Goal: Task Accomplishment & Management: Manage account settings

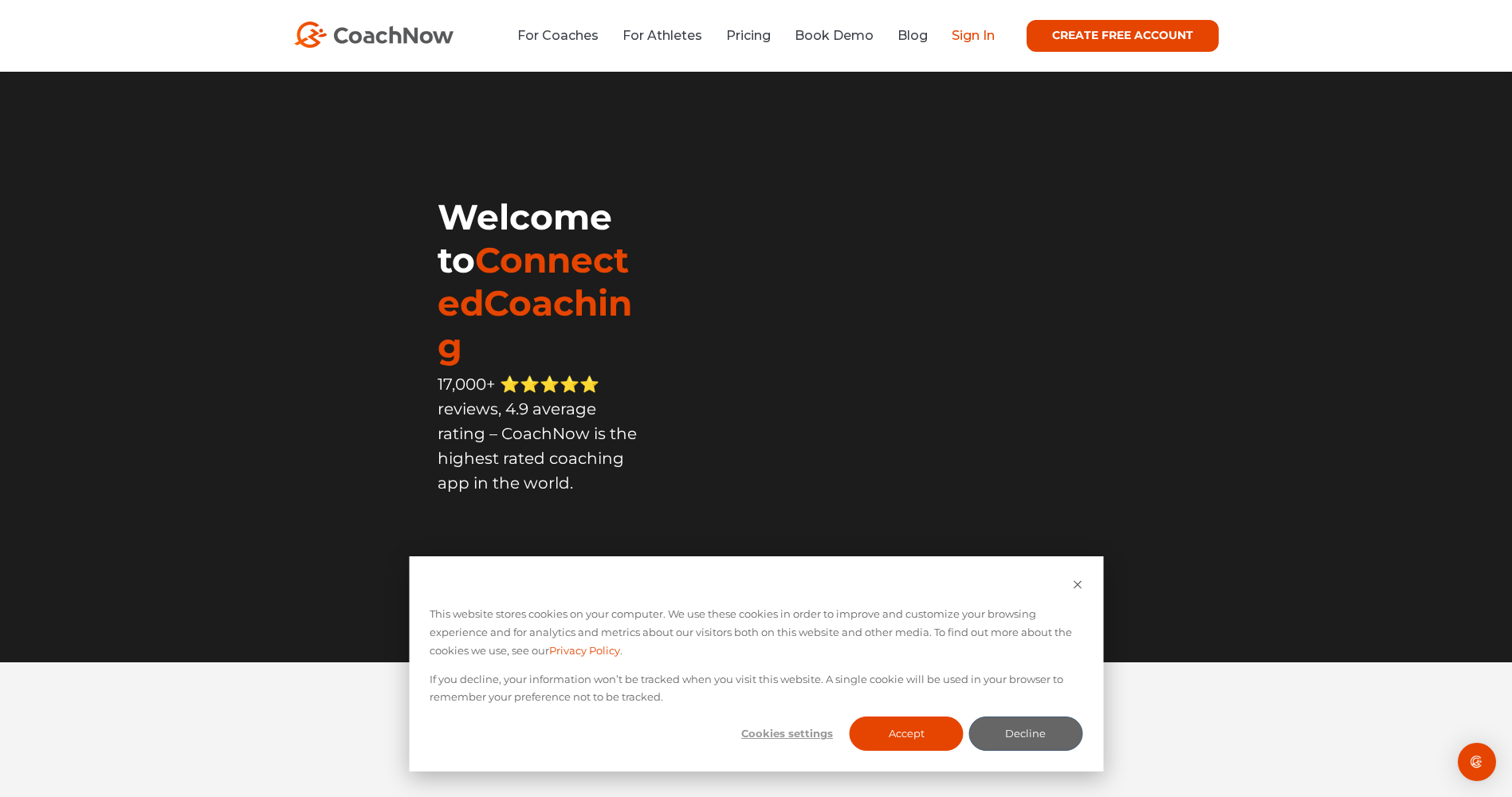
click at [963, 32] on link "Sign In" at bounding box center [973, 35] width 43 height 15
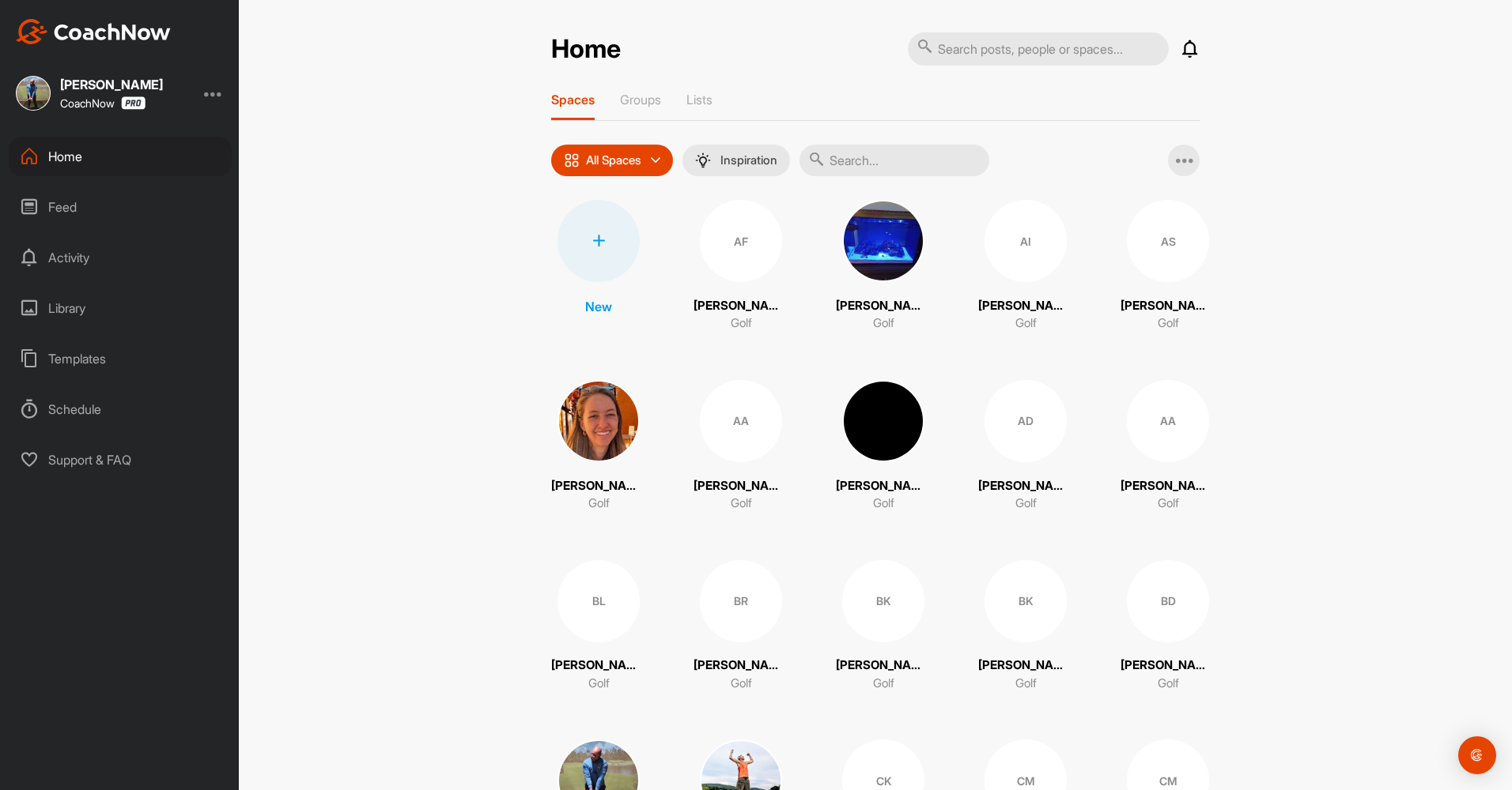
click at [606, 251] on div at bounding box center [598, 241] width 82 height 82
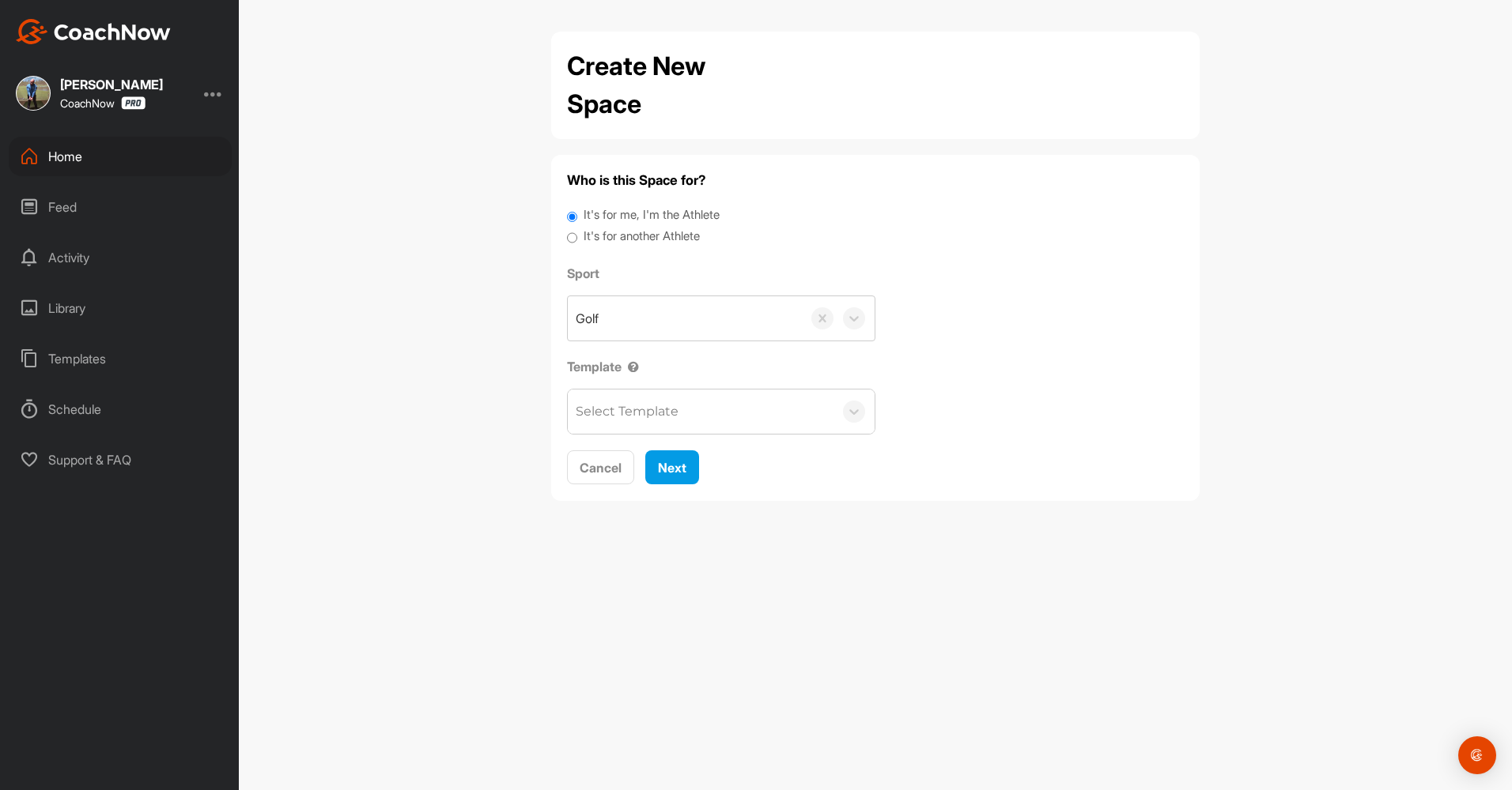
click at [676, 239] on label "It's for another Athlete" at bounding box center [641, 236] width 116 height 18
click at [577, 239] on input "It's for another Athlete" at bounding box center [572, 238] width 11 height 21
radio input "true"
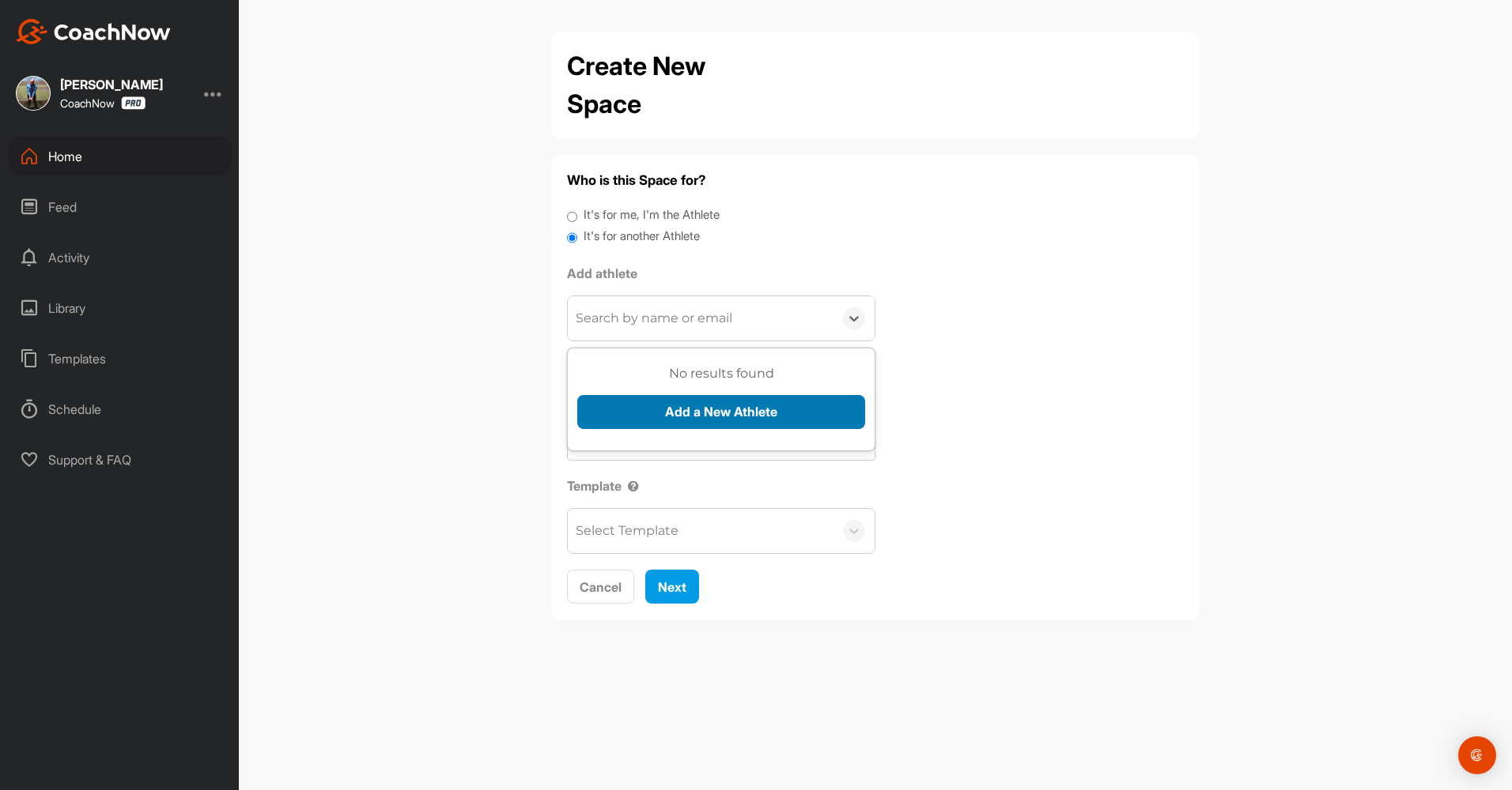
click at [705, 413] on button "Add a New Athlete" at bounding box center [720, 412] width 288 height 34
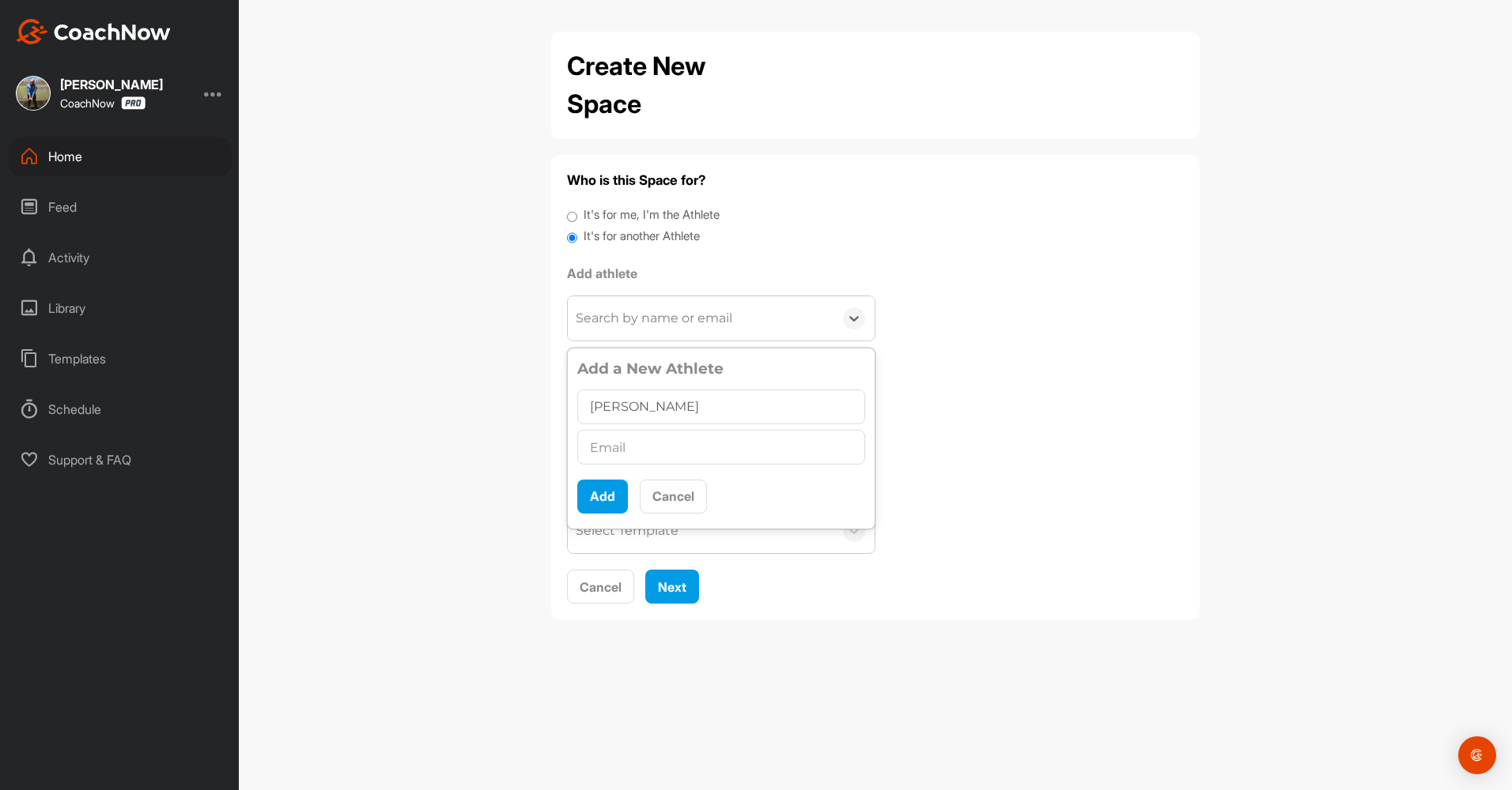
type input "[PERSON_NAME]"
click at [726, 464] on input "text" at bounding box center [720, 447] width 288 height 35
type input "[EMAIL_ADDRESS][DOMAIN_NAME]"
click at [621, 511] on button "Add" at bounding box center [602, 497] width 51 height 34
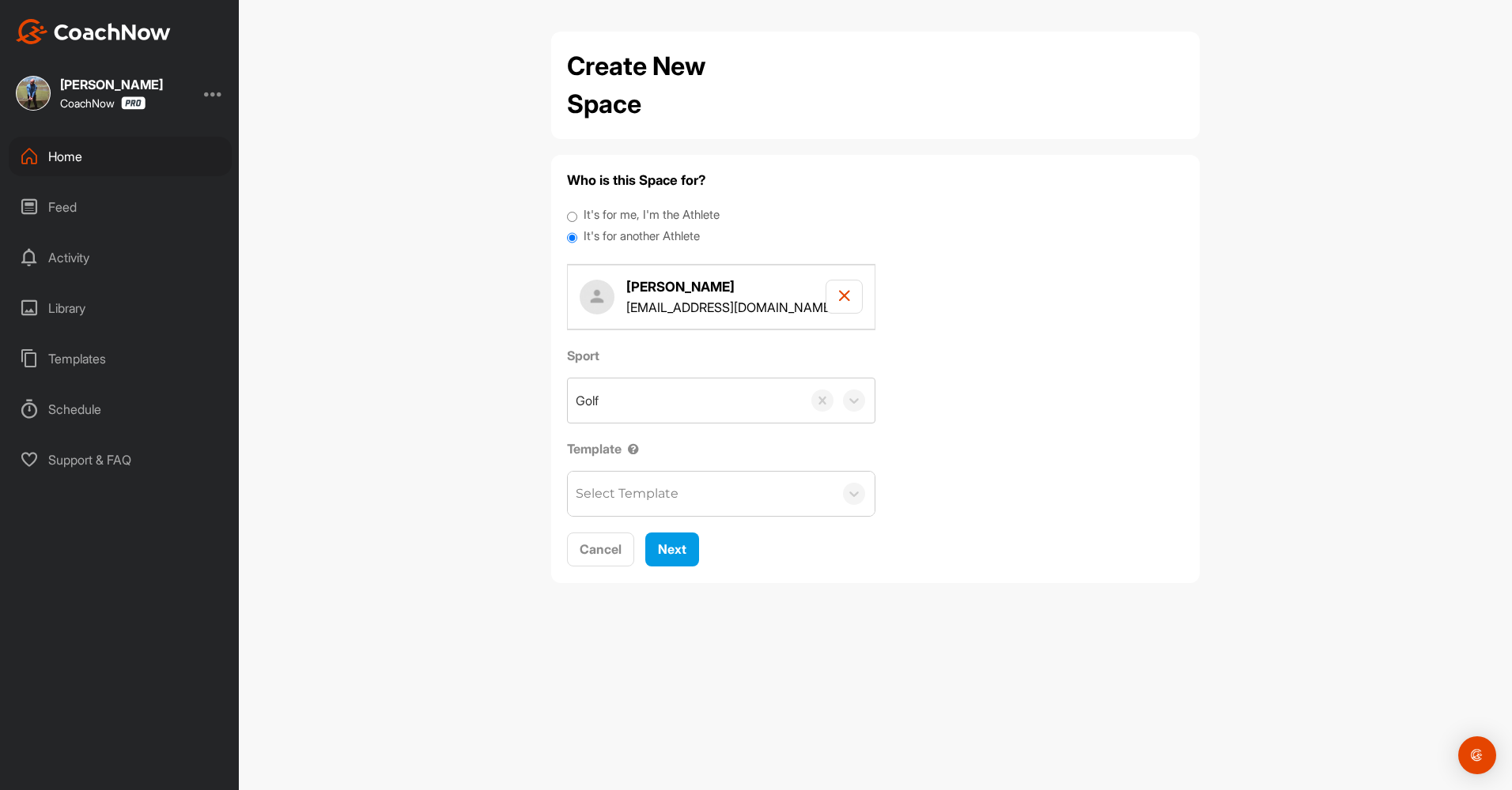
click at [666, 506] on div "Select Template" at bounding box center [701, 494] width 266 height 44
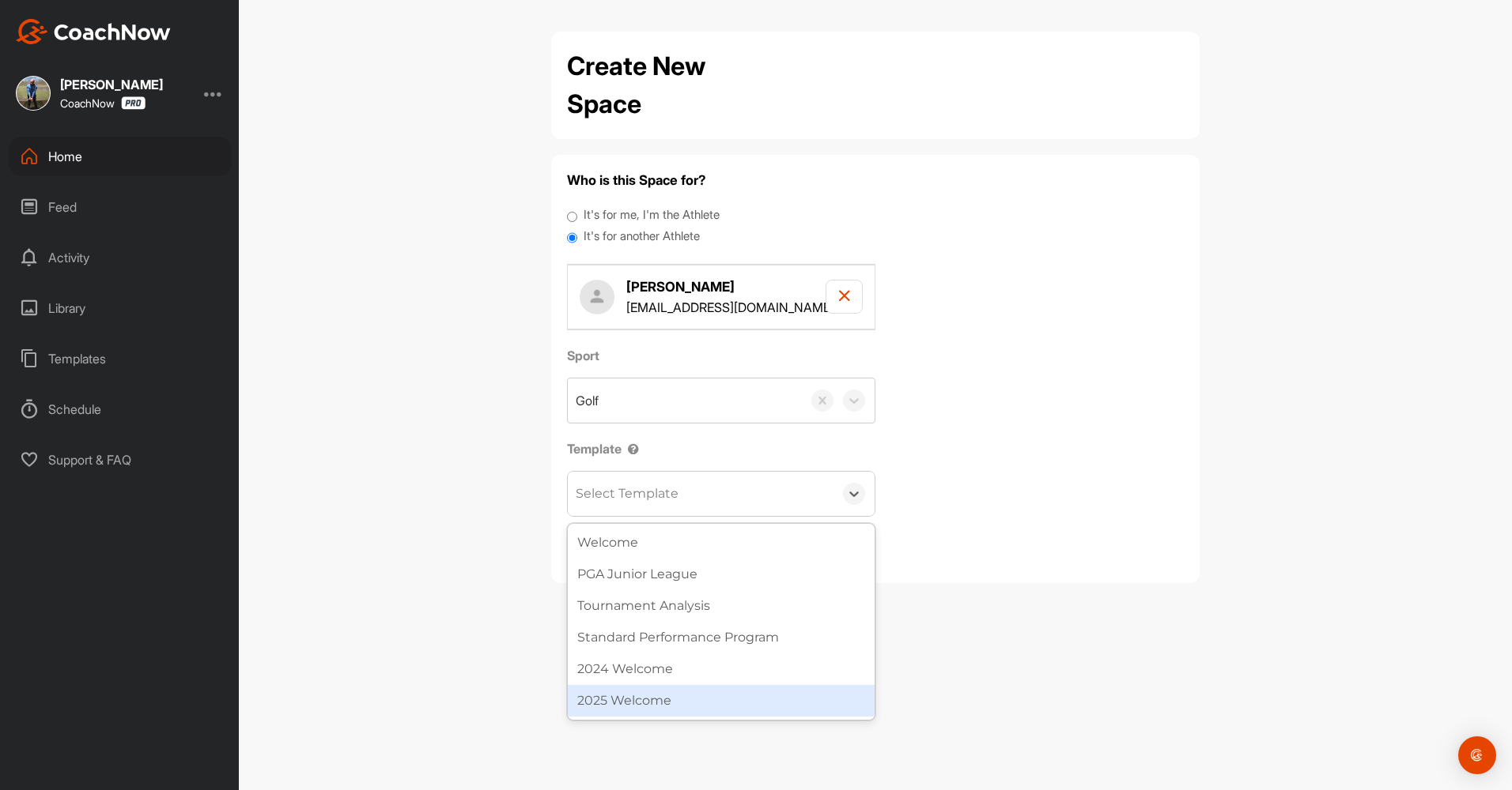
click at [635, 695] on div "2025 Welcome" at bounding box center [721, 700] width 307 height 32
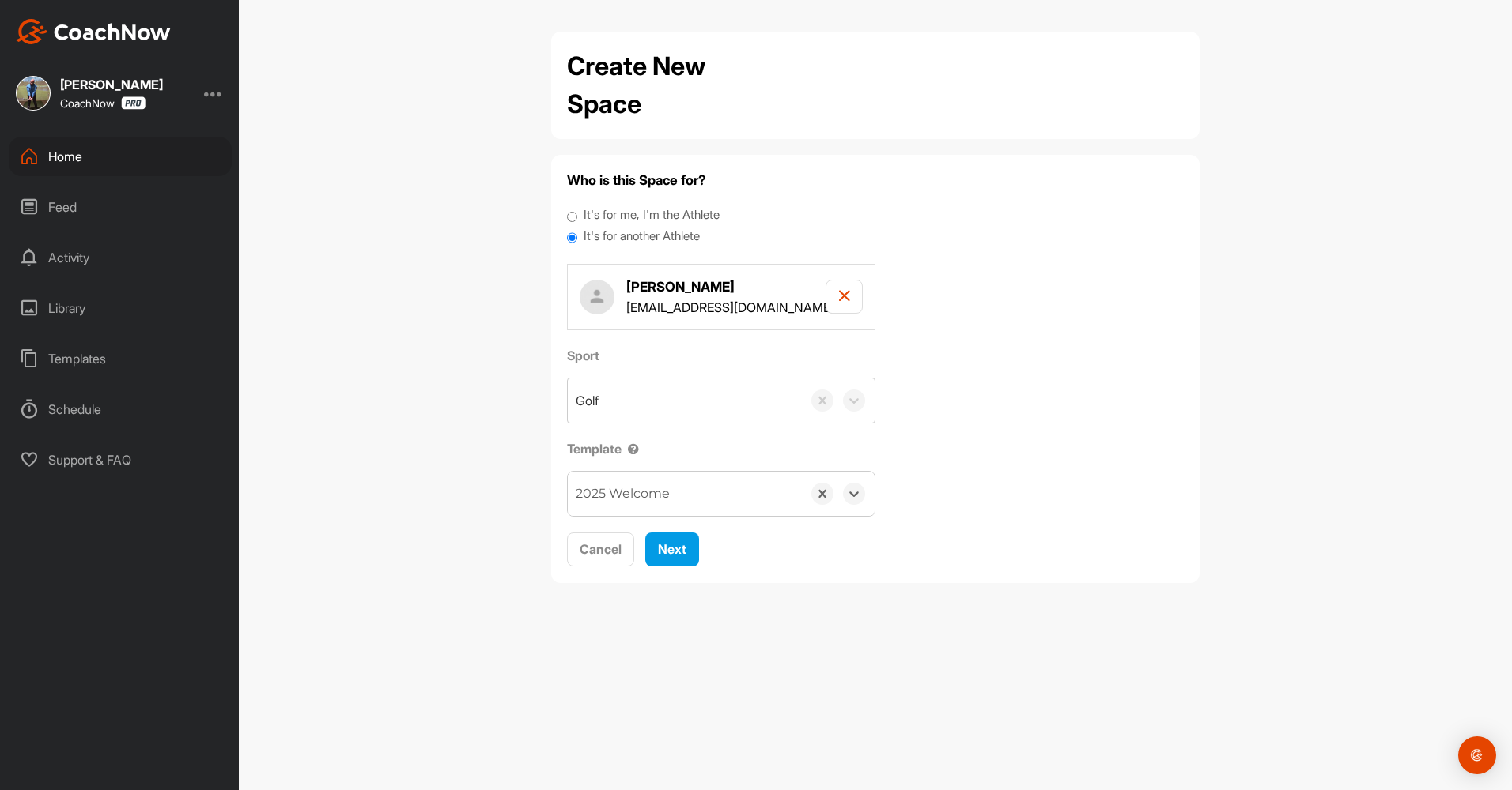
click at [985, 551] on div "Cancel Next" at bounding box center [875, 550] width 617 height 35
click at [687, 564] on button "Next" at bounding box center [672, 550] width 54 height 34
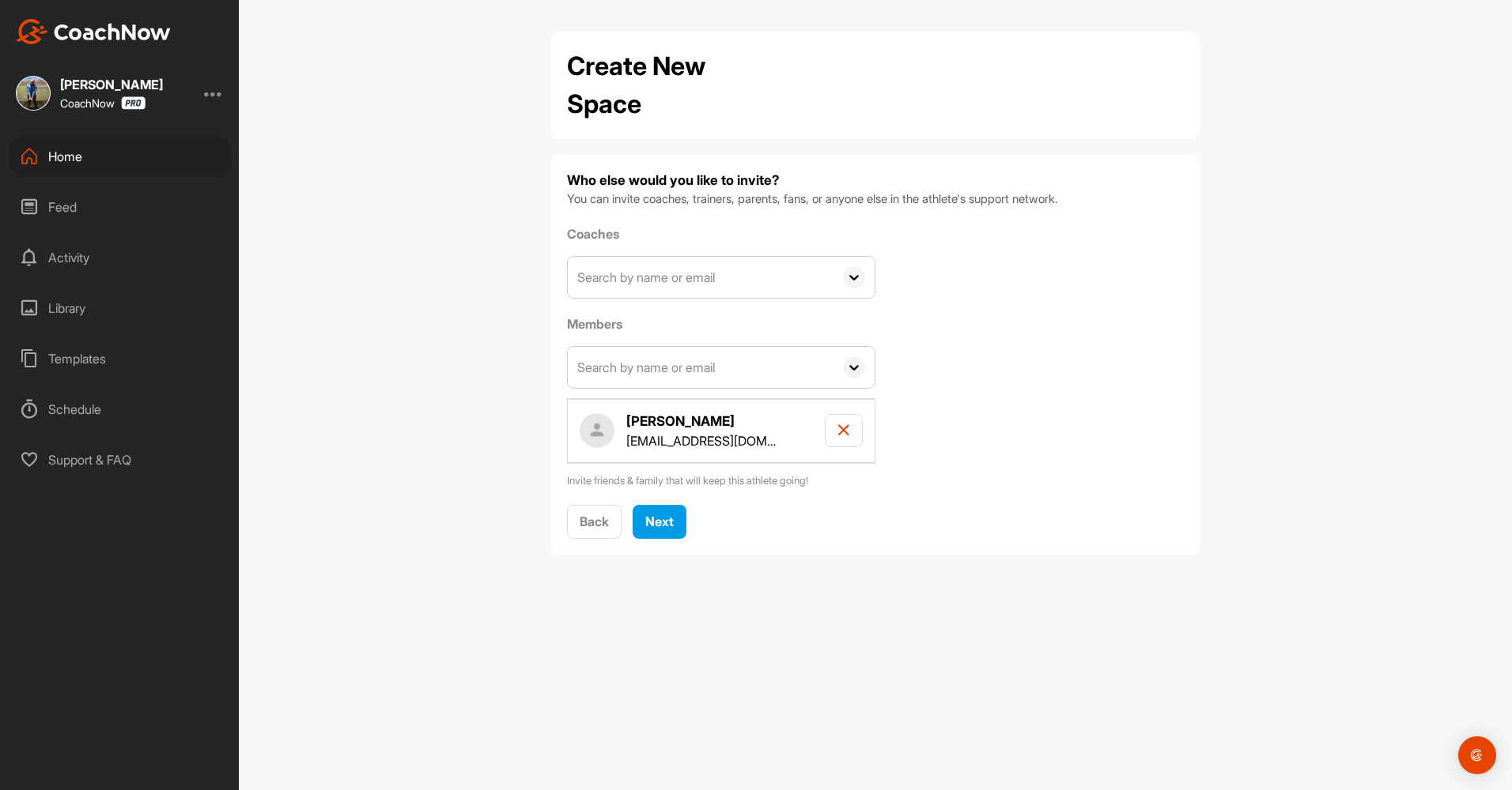
click at [681, 275] on input "text" at bounding box center [701, 277] width 266 height 41
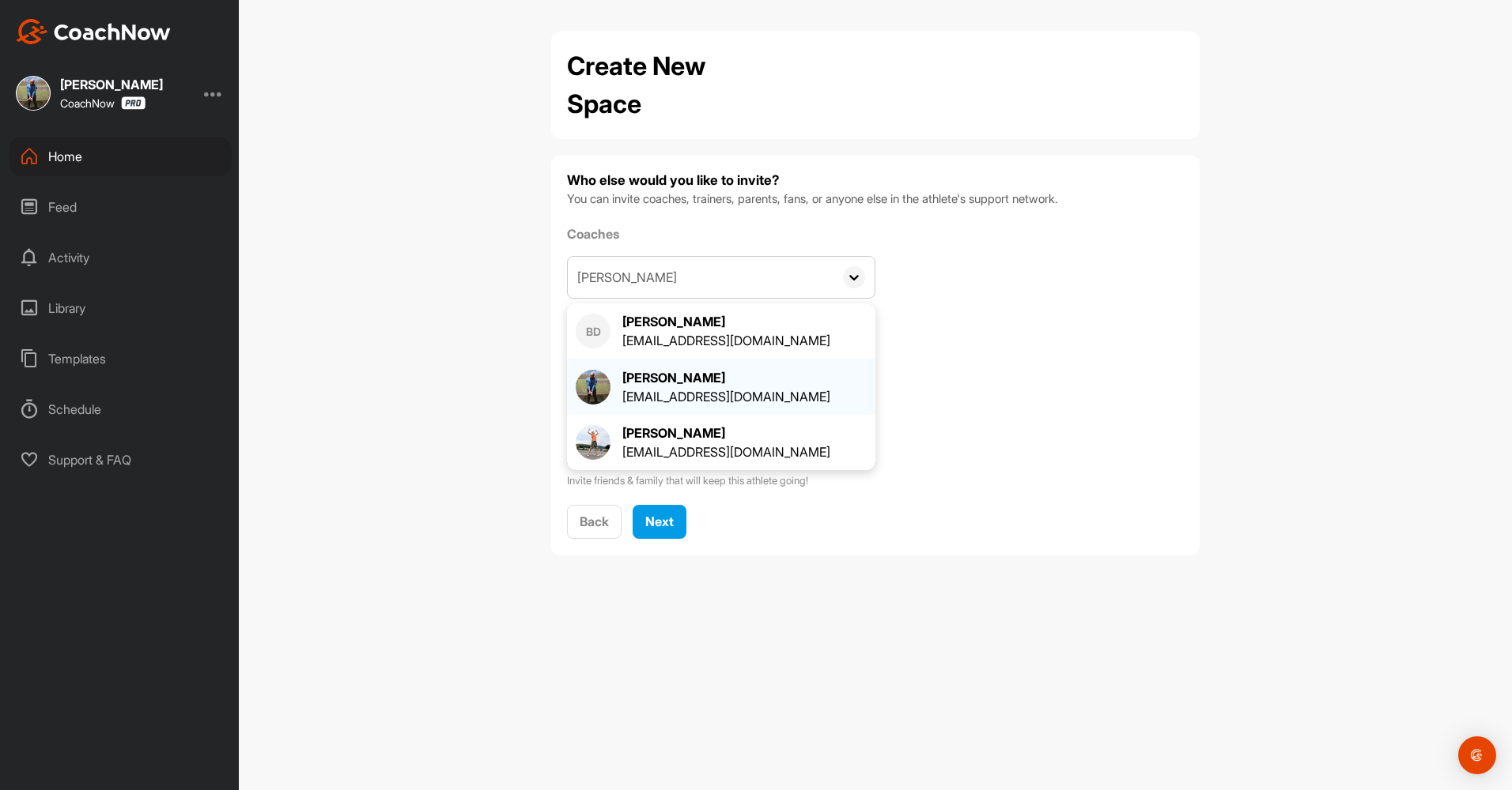
type input "[PERSON_NAME]"
click at [668, 401] on div "[EMAIL_ADDRESS][DOMAIN_NAME]" at bounding box center [726, 397] width 208 height 19
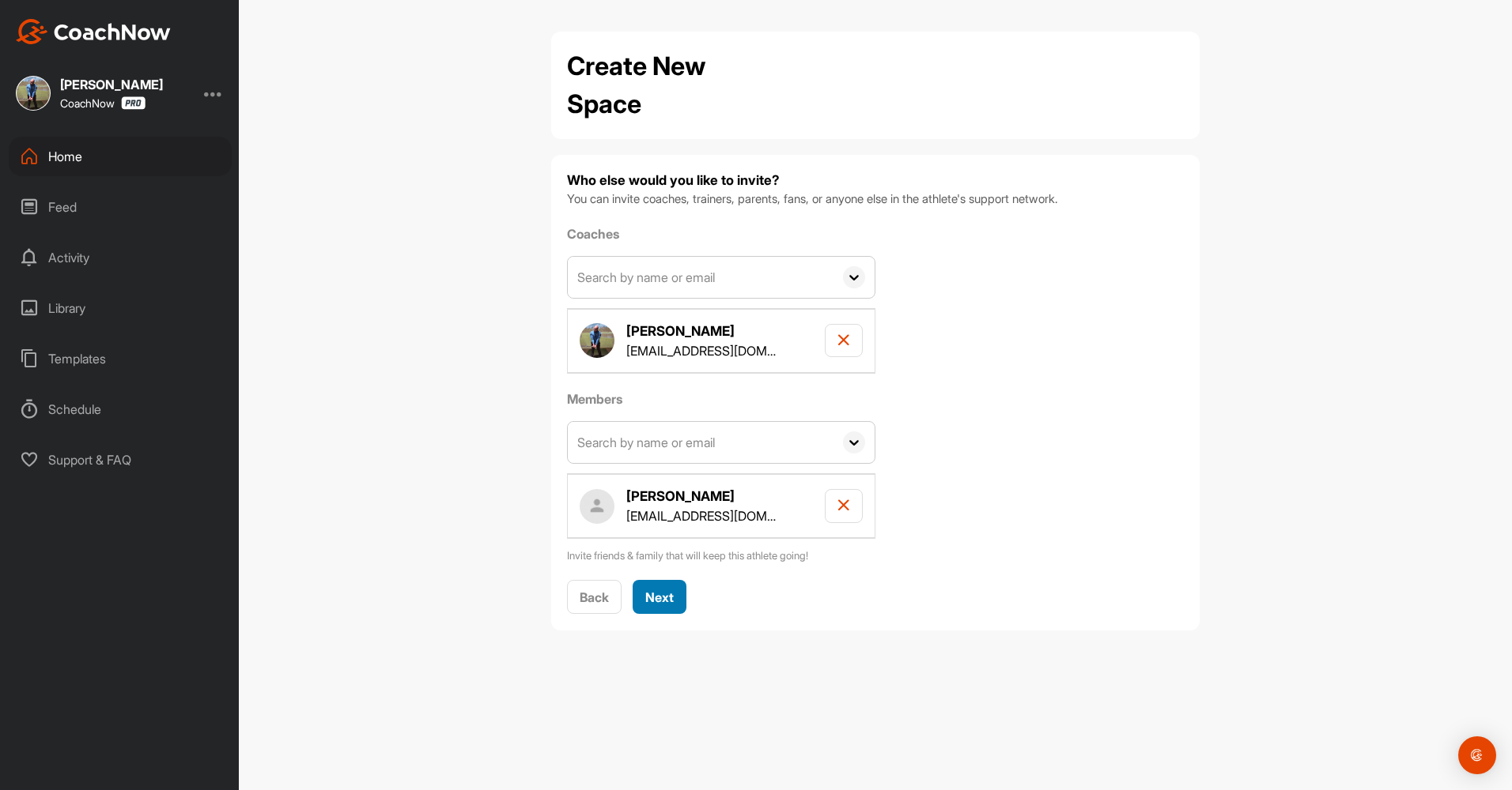
click at [673, 596] on span "Next" at bounding box center [659, 597] width 29 height 15
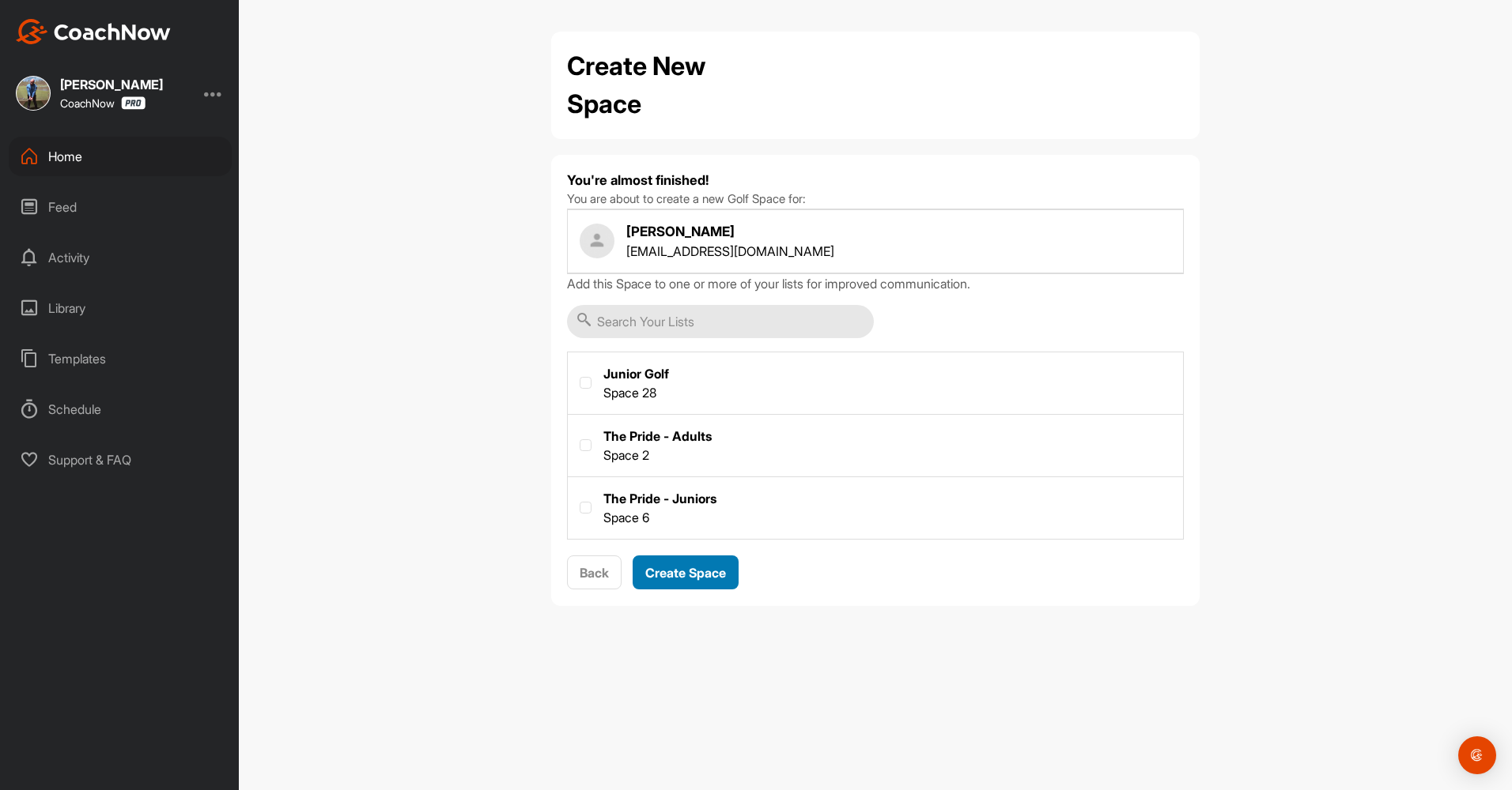
click at [687, 574] on span "Create Space" at bounding box center [685, 573] width 81 height 15
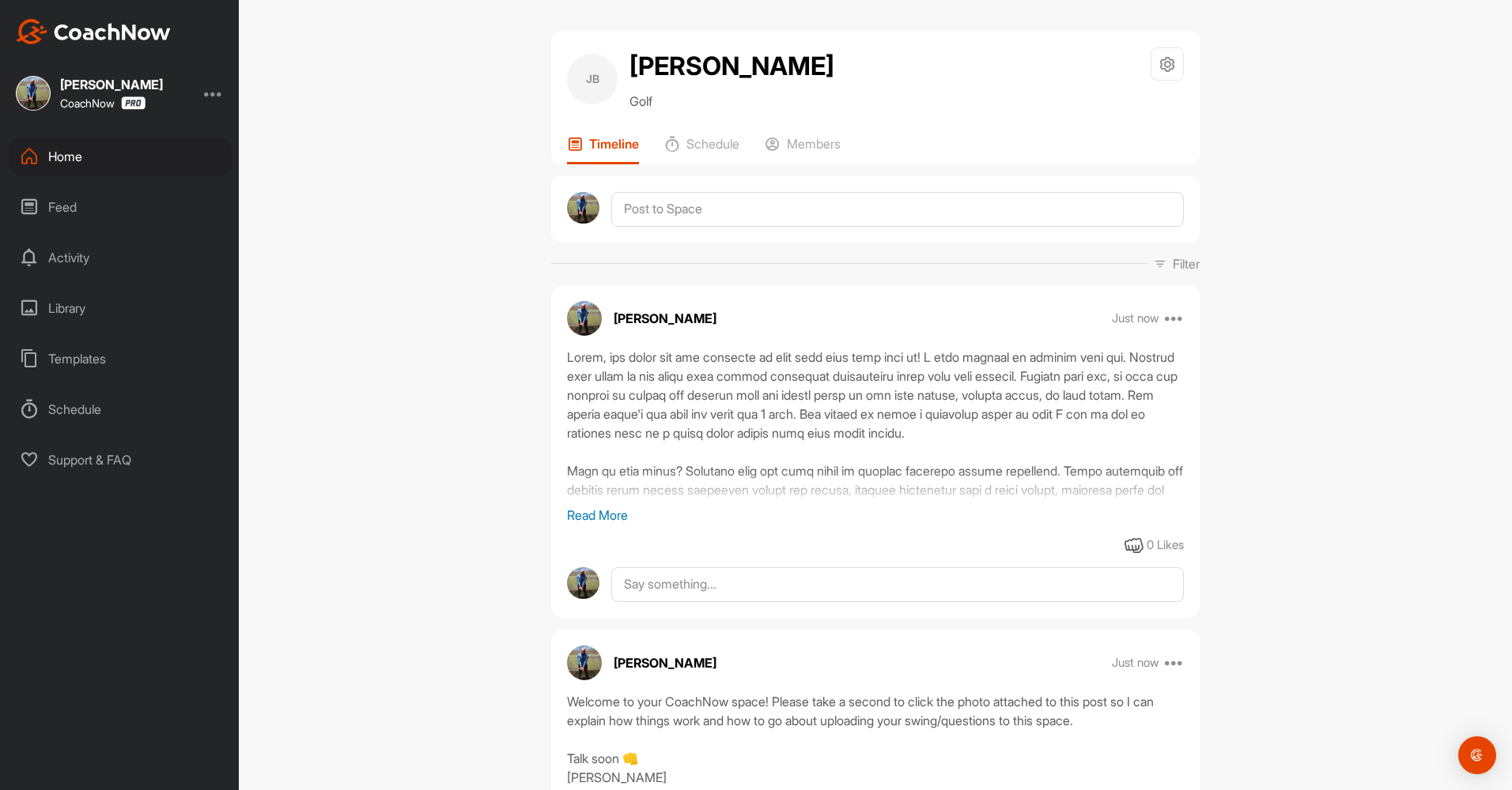
click at [95, 156] on div "Home" at bounding box center [121, 156] width 223 height 40
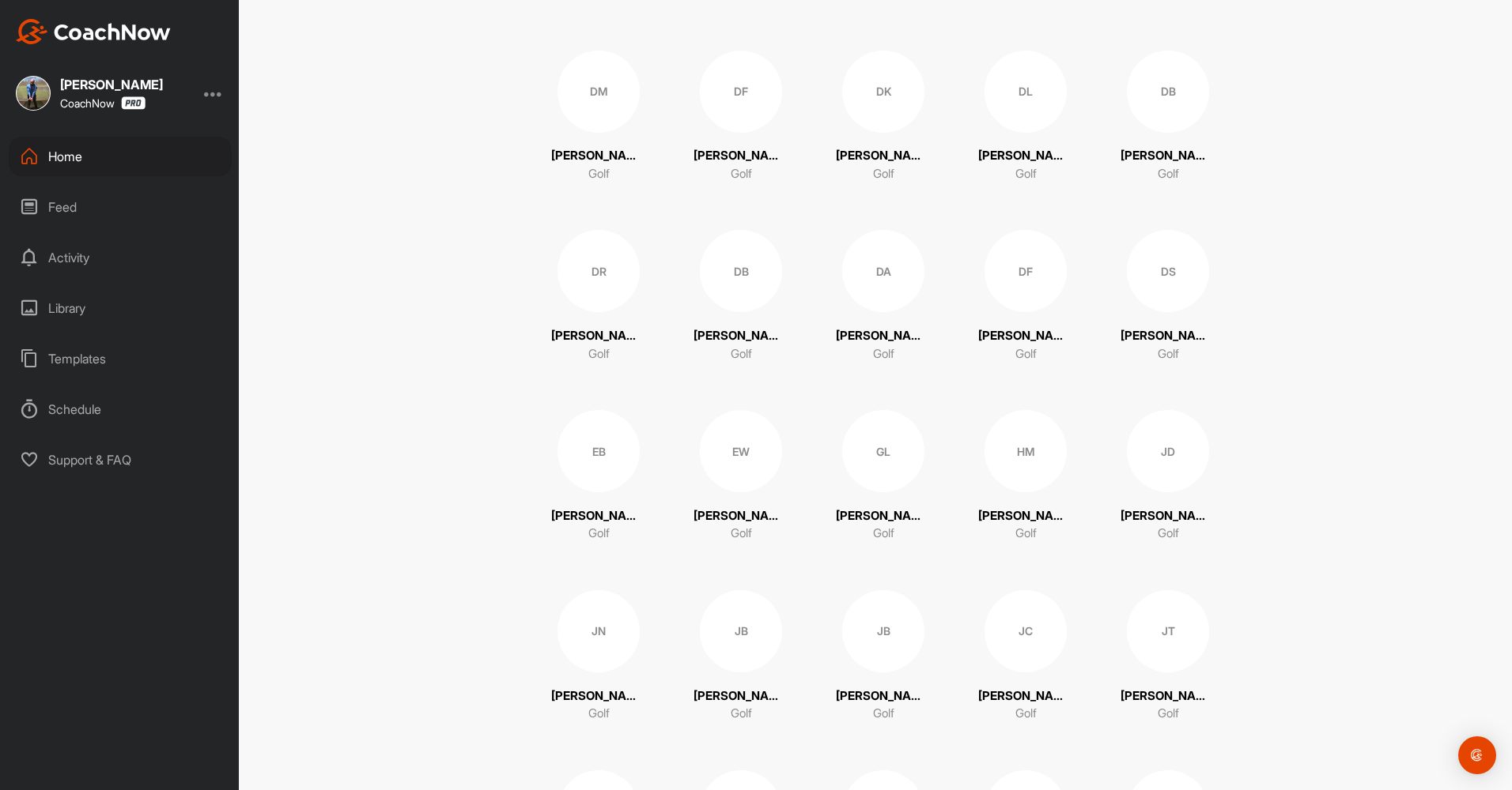
scroll to position [1344, 0]
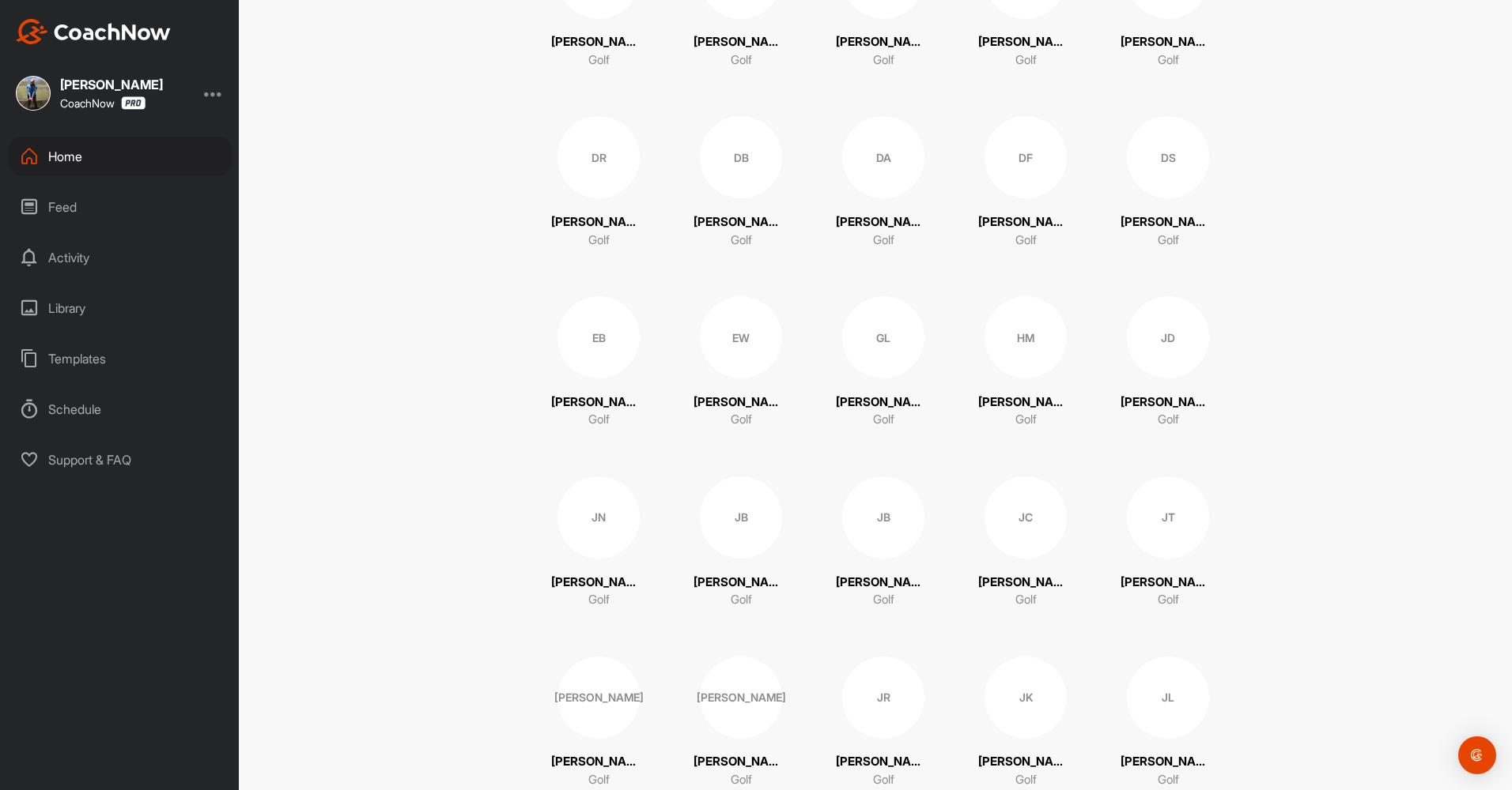
click at [907, 174] on div "DA" at bounding box center [883, 157] width 82 height 82
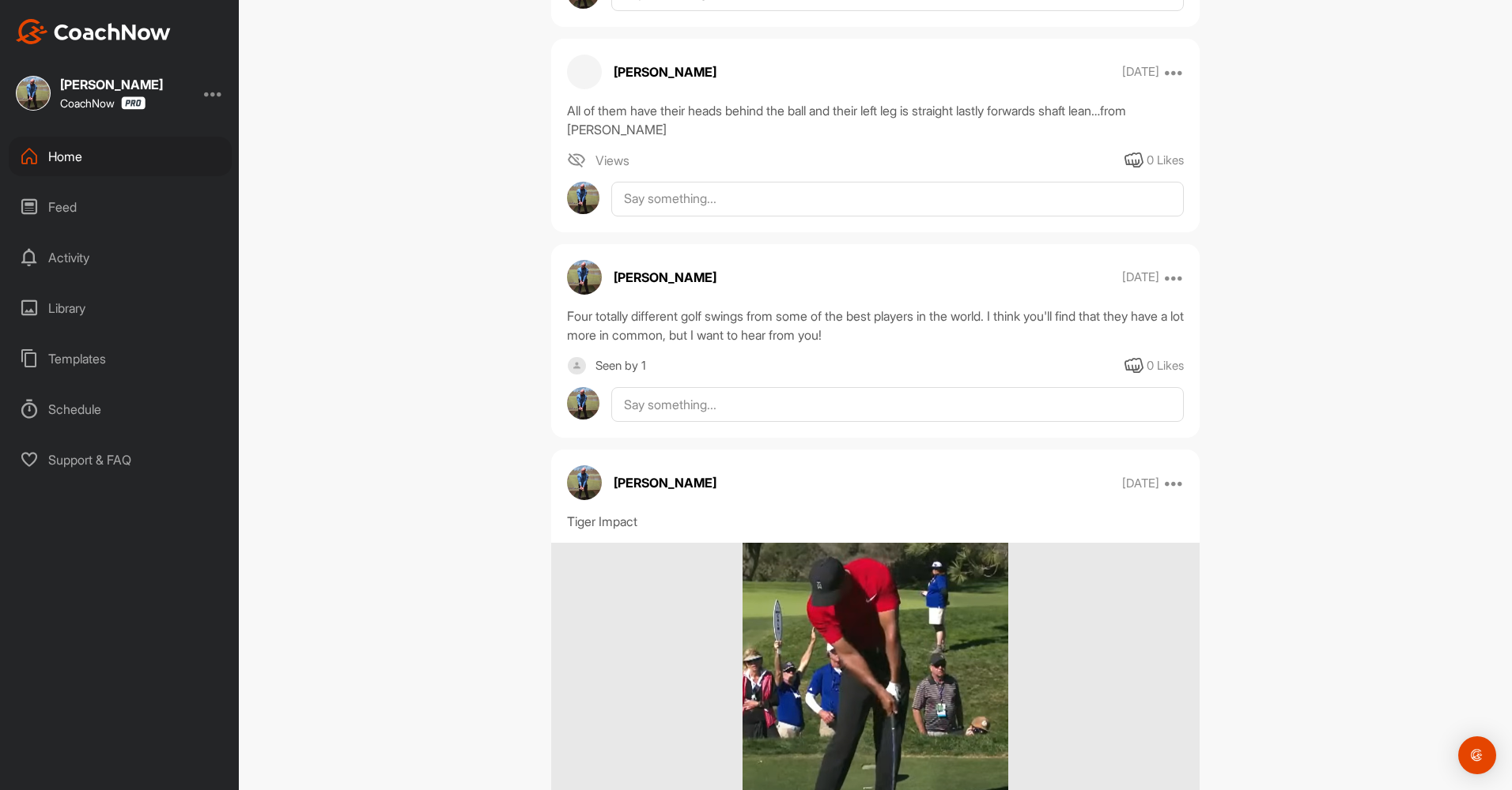
scroll to position [20814, 0]
click at [67, 155] on div "Home" at bounding box center [121, 156] width 223 height 40
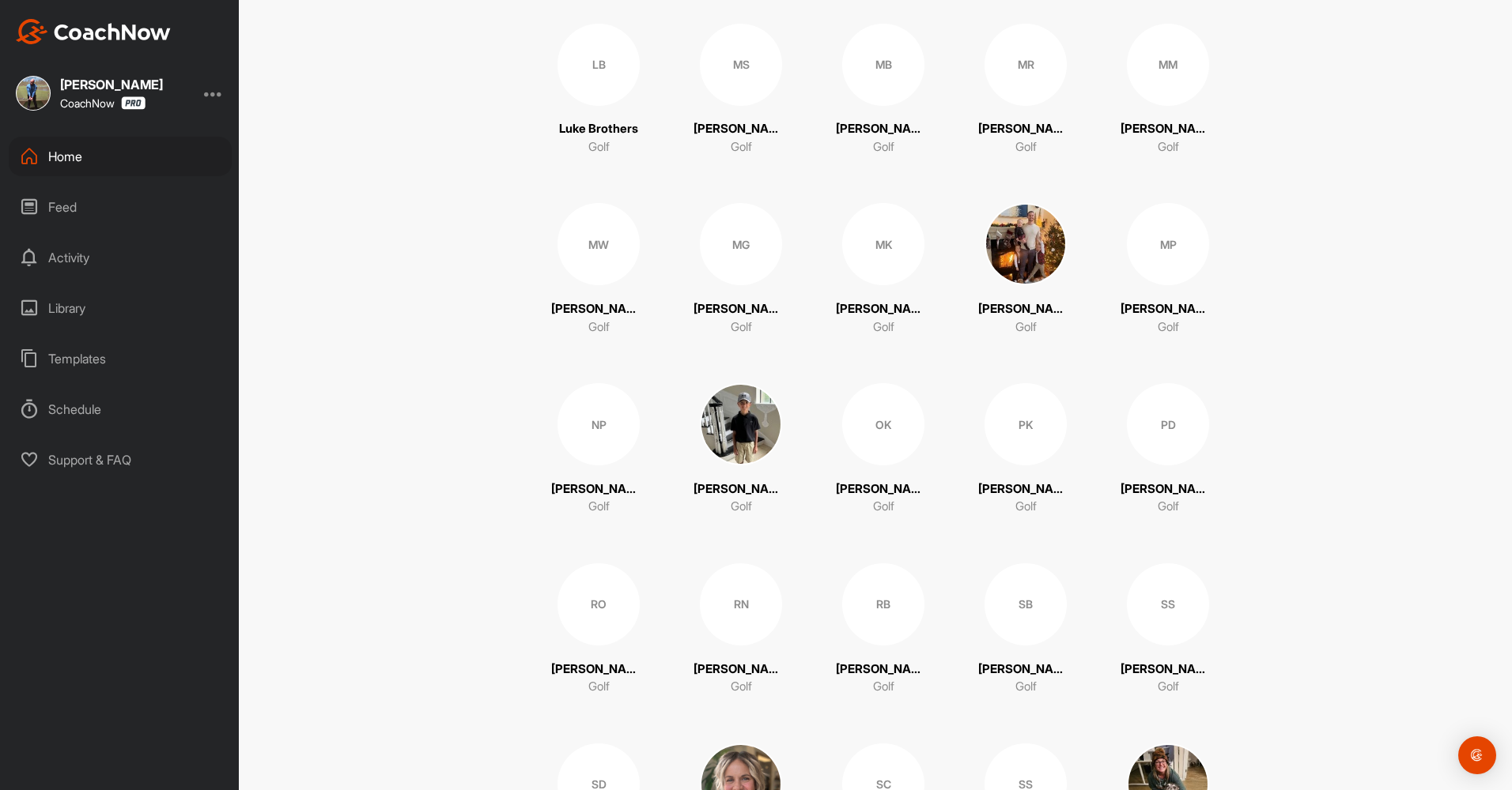
scroll to position [2688, 0]
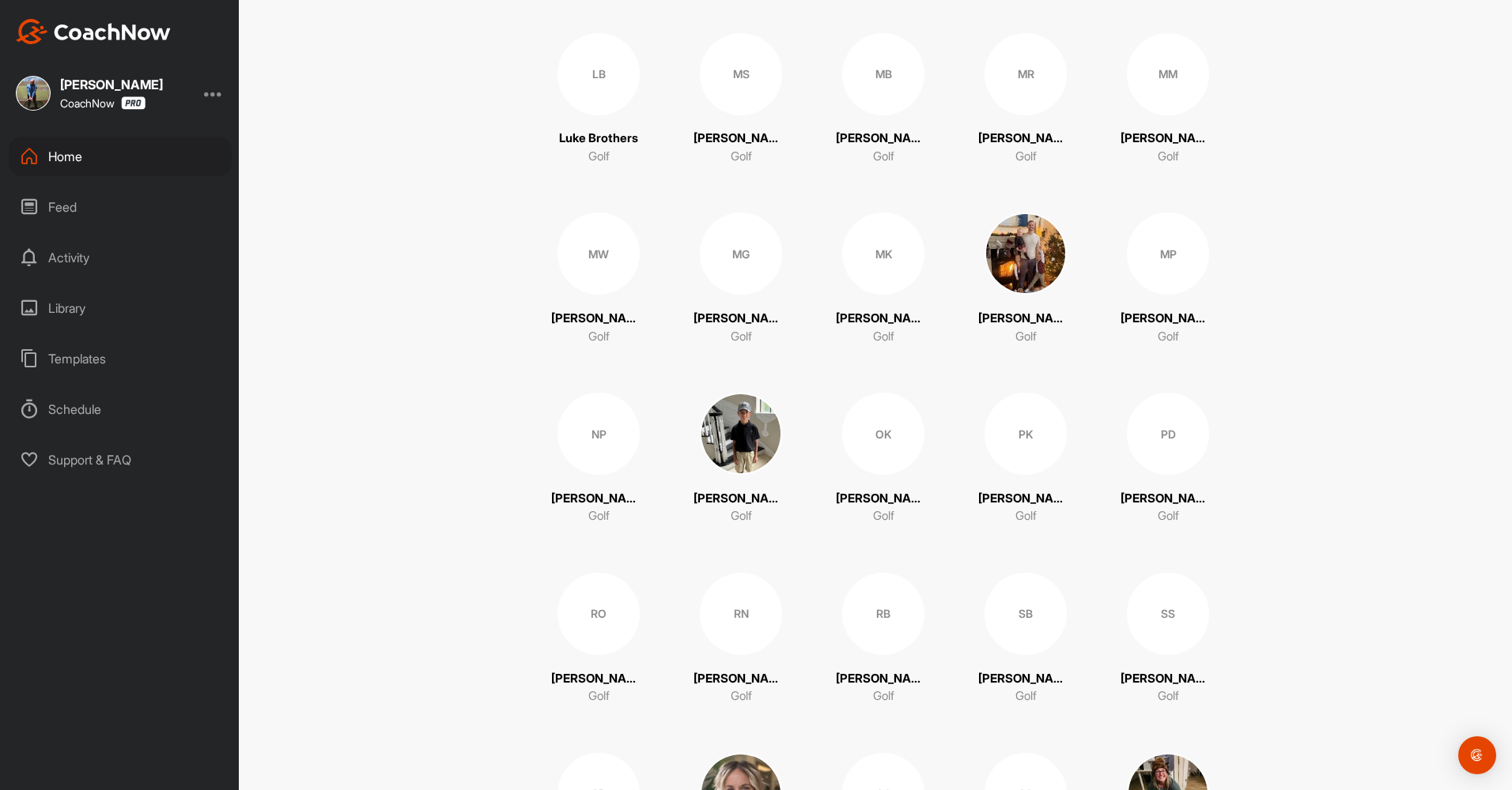
click at [1032, 254] on img at bounding box center [1025, 253] width 82 height 82
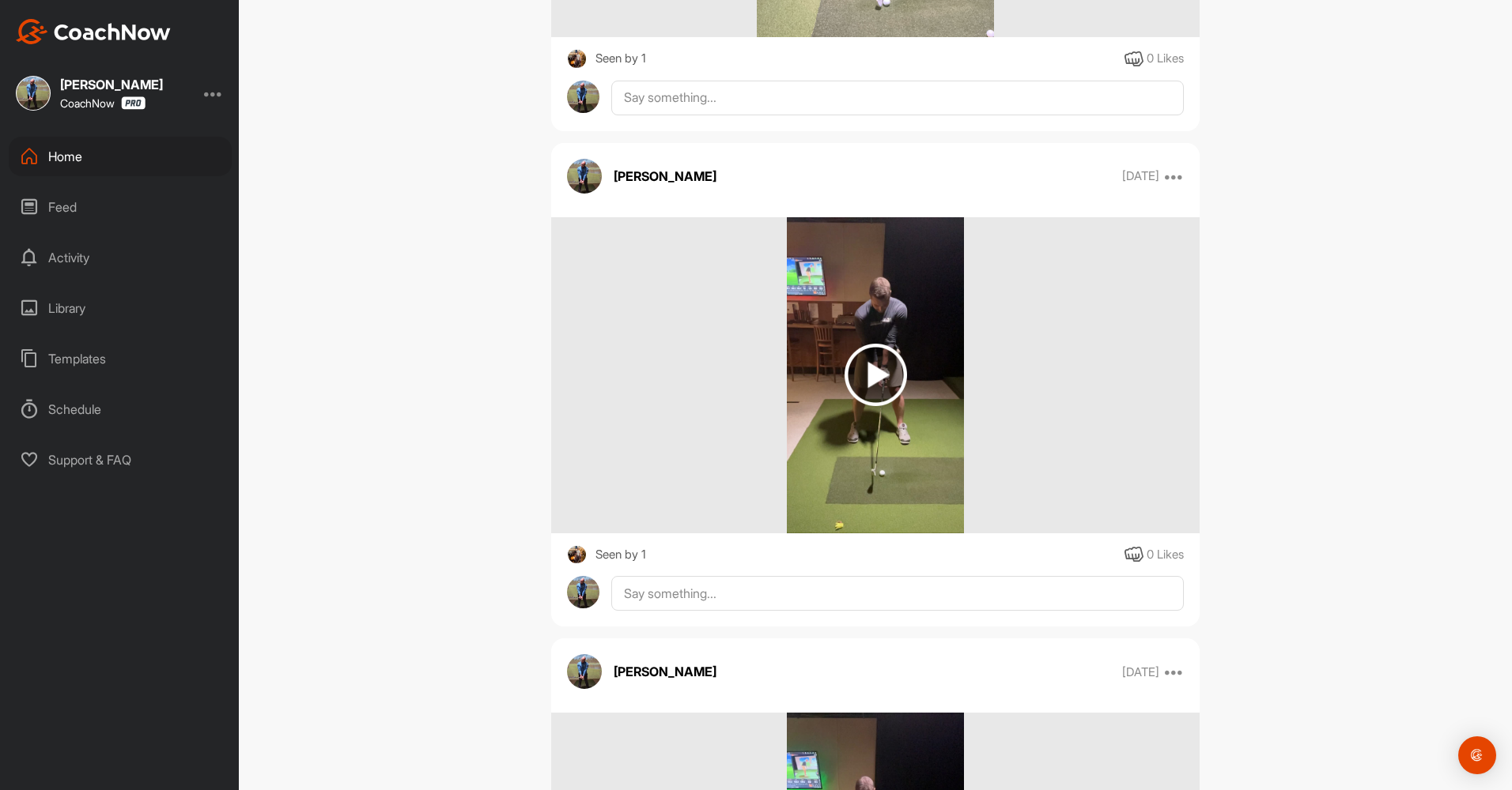
scroll to position [3306, 0]
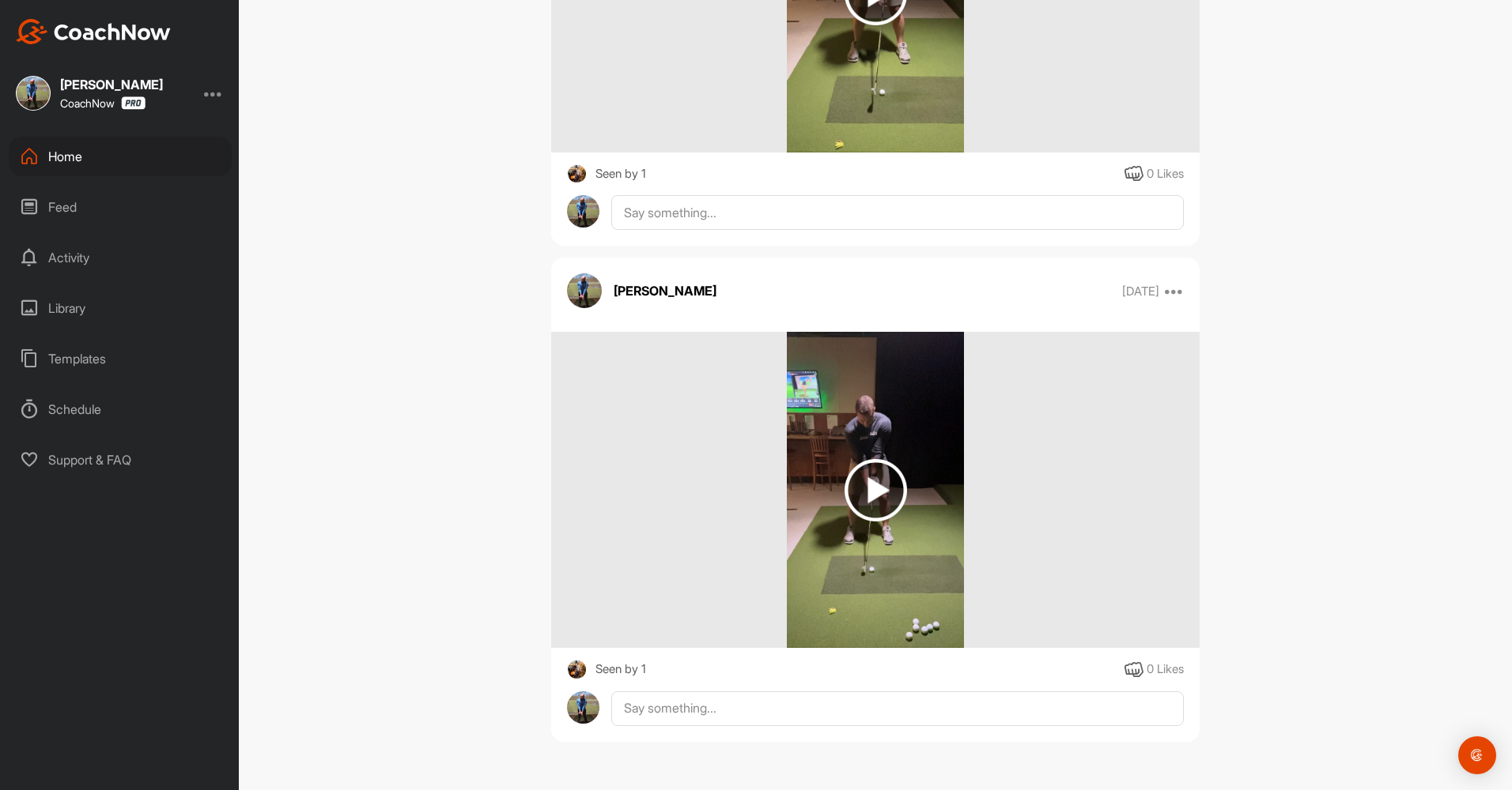
click at [122, 151] on div "Home" at bounding box center [121, 156] width 223 height 40
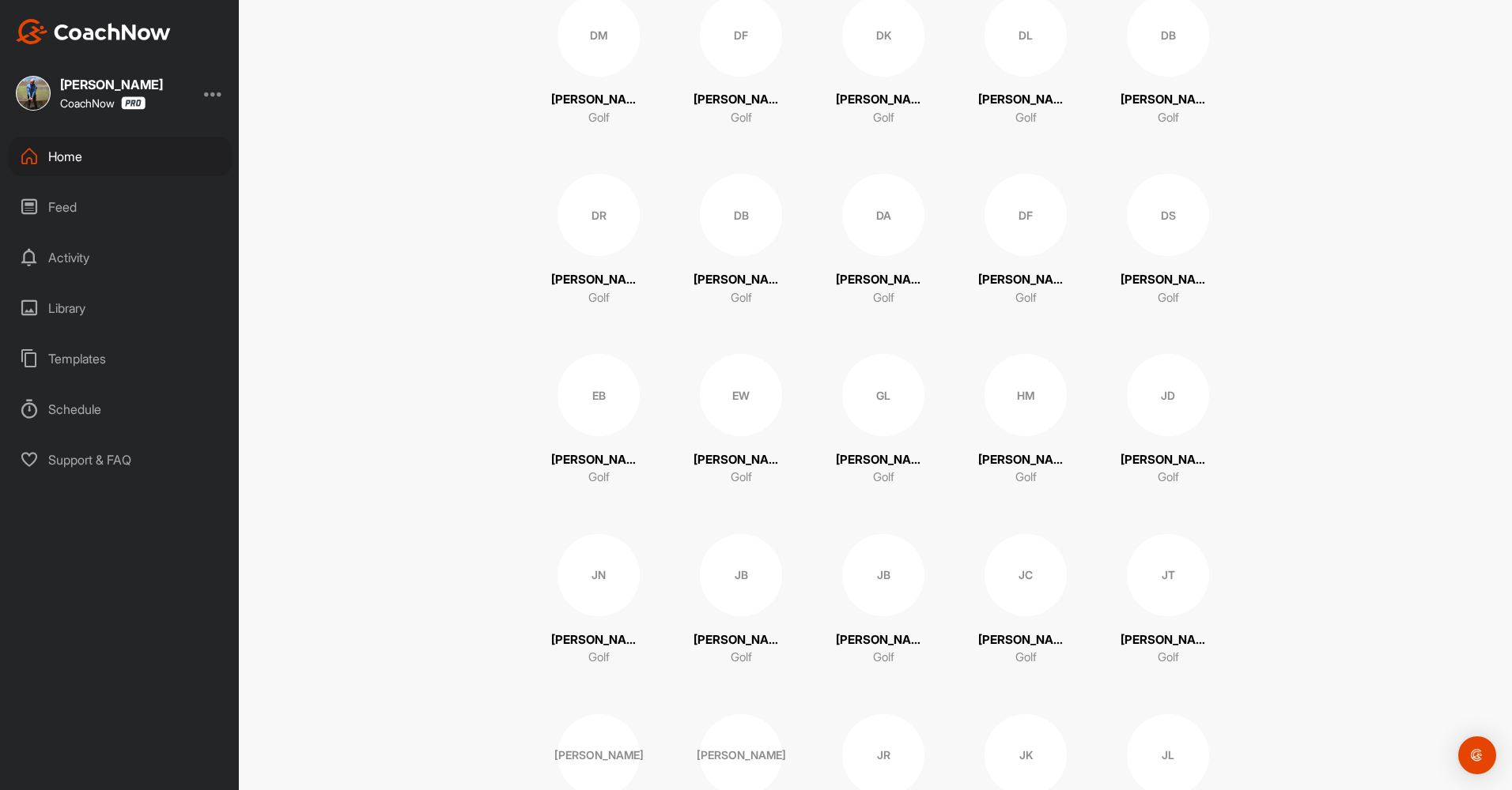
scroll to position [1186, 0]
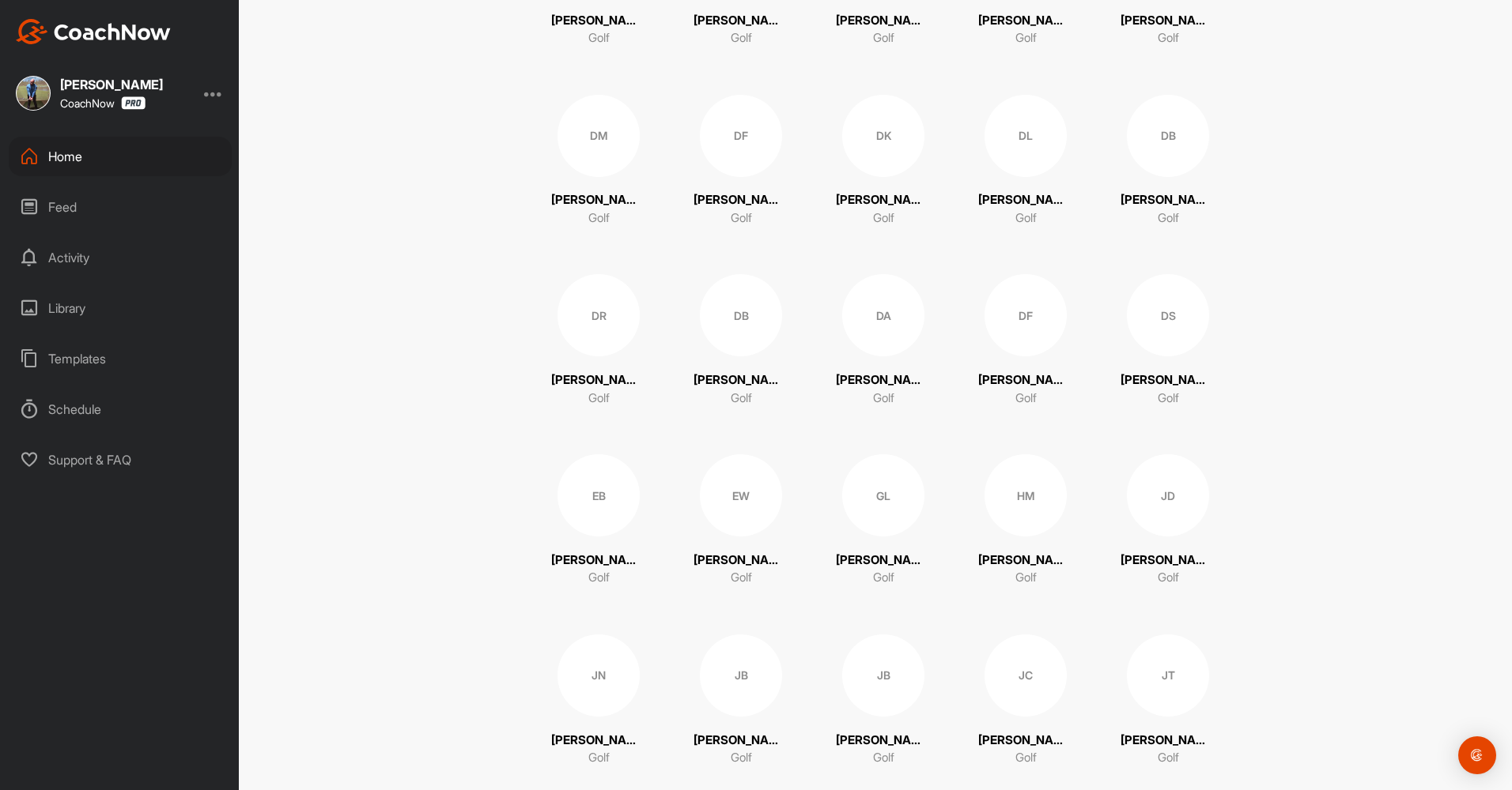
click at [885, 337] on div "DA" at bounding box center [883, 315] width 82 height 82
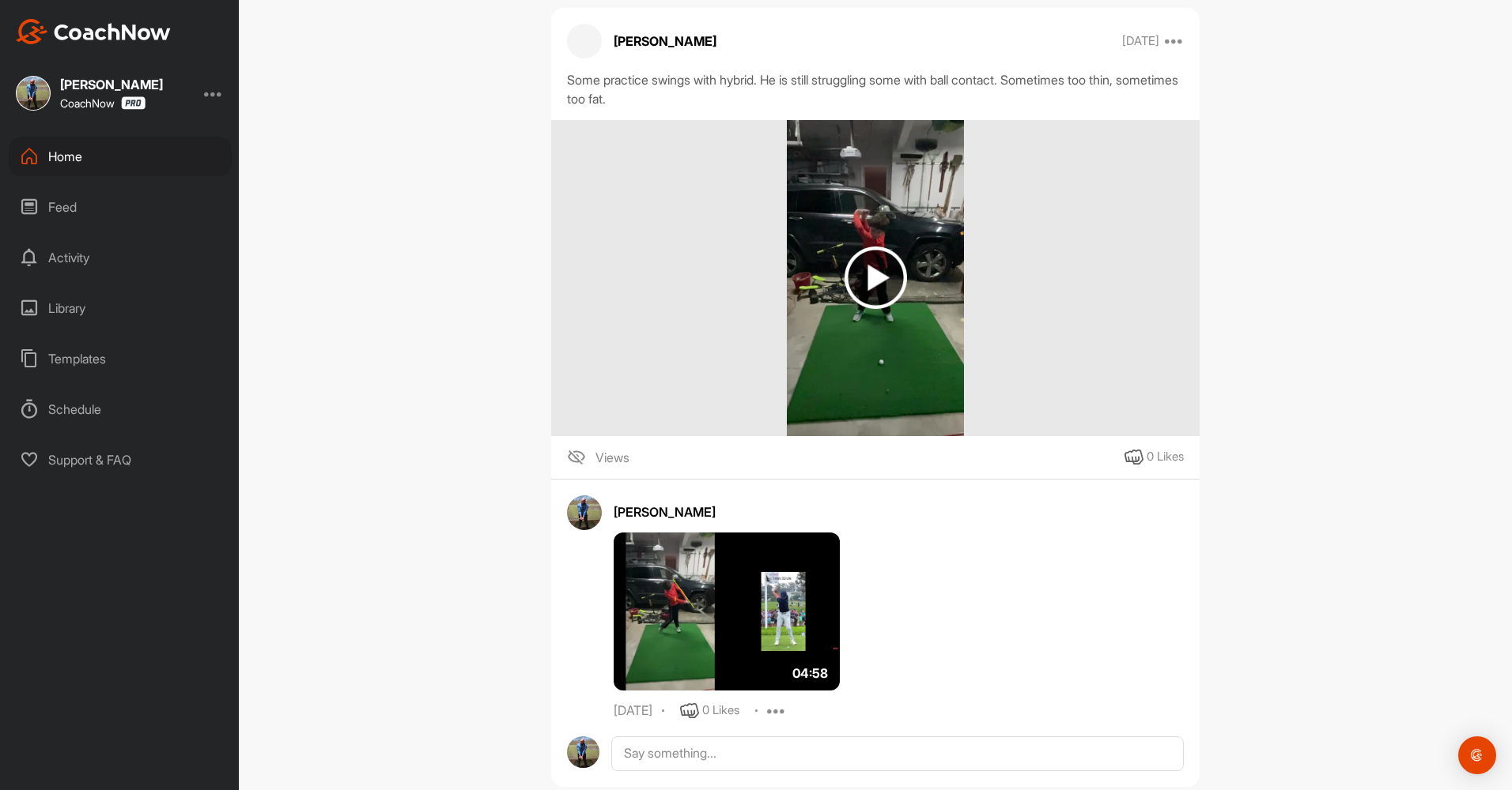
scroll to position [45086, 0]
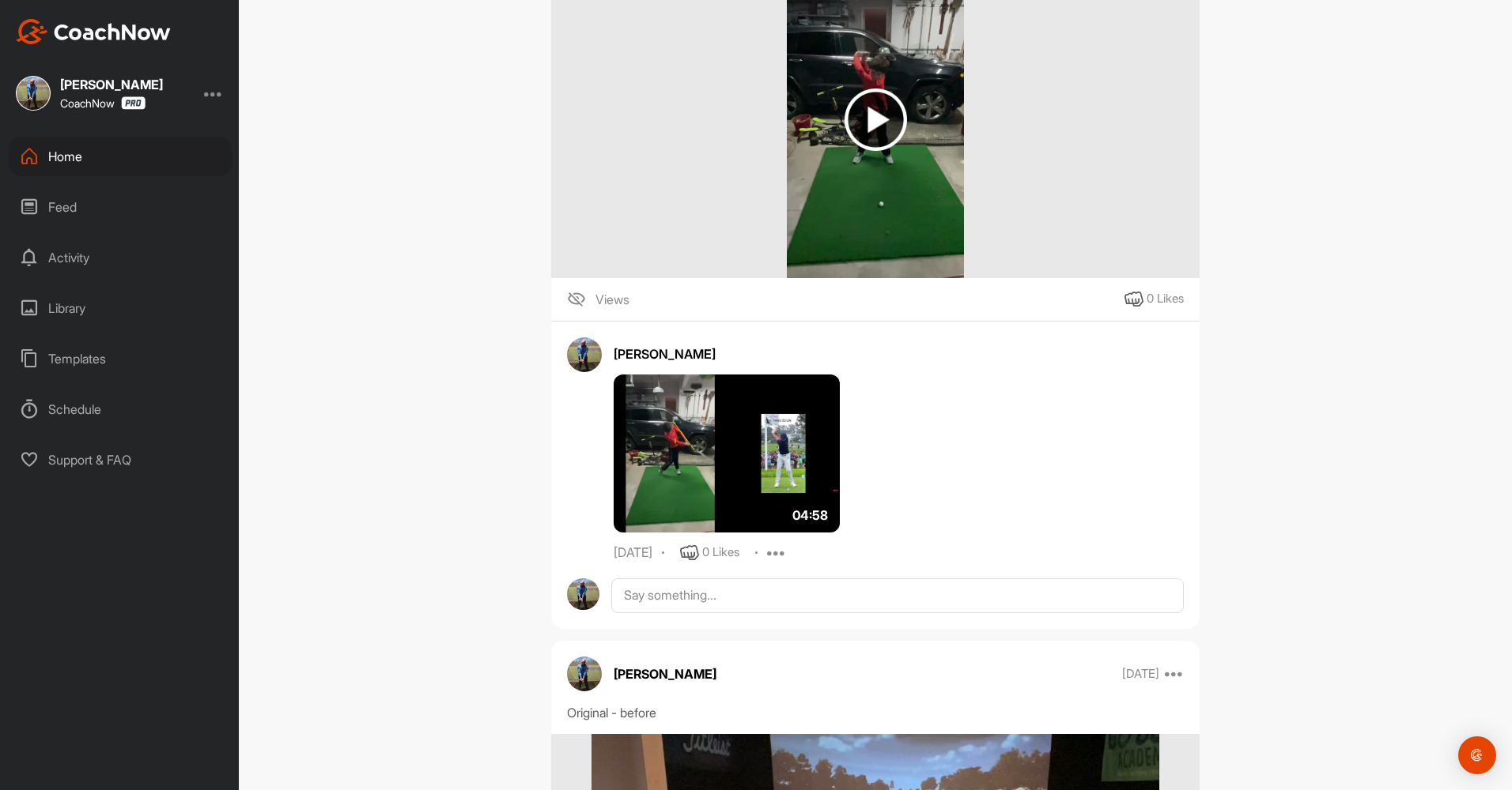
drag, startPoint x: 563, startPoint y: 75, endPoint x: 1025, endPoint y: 80, distance: 462.0
click at [1435, 353] on div "DA [PERSON_NAME] Golf Space Settings Your Notifications Timeline Schedule Membe…" at bounding box center [875, 395] width 1272 height 790
drag, startPoint x: 567, startPoint y: 72, endPoint x: 683, endPoint y: 72, distance: 116.0
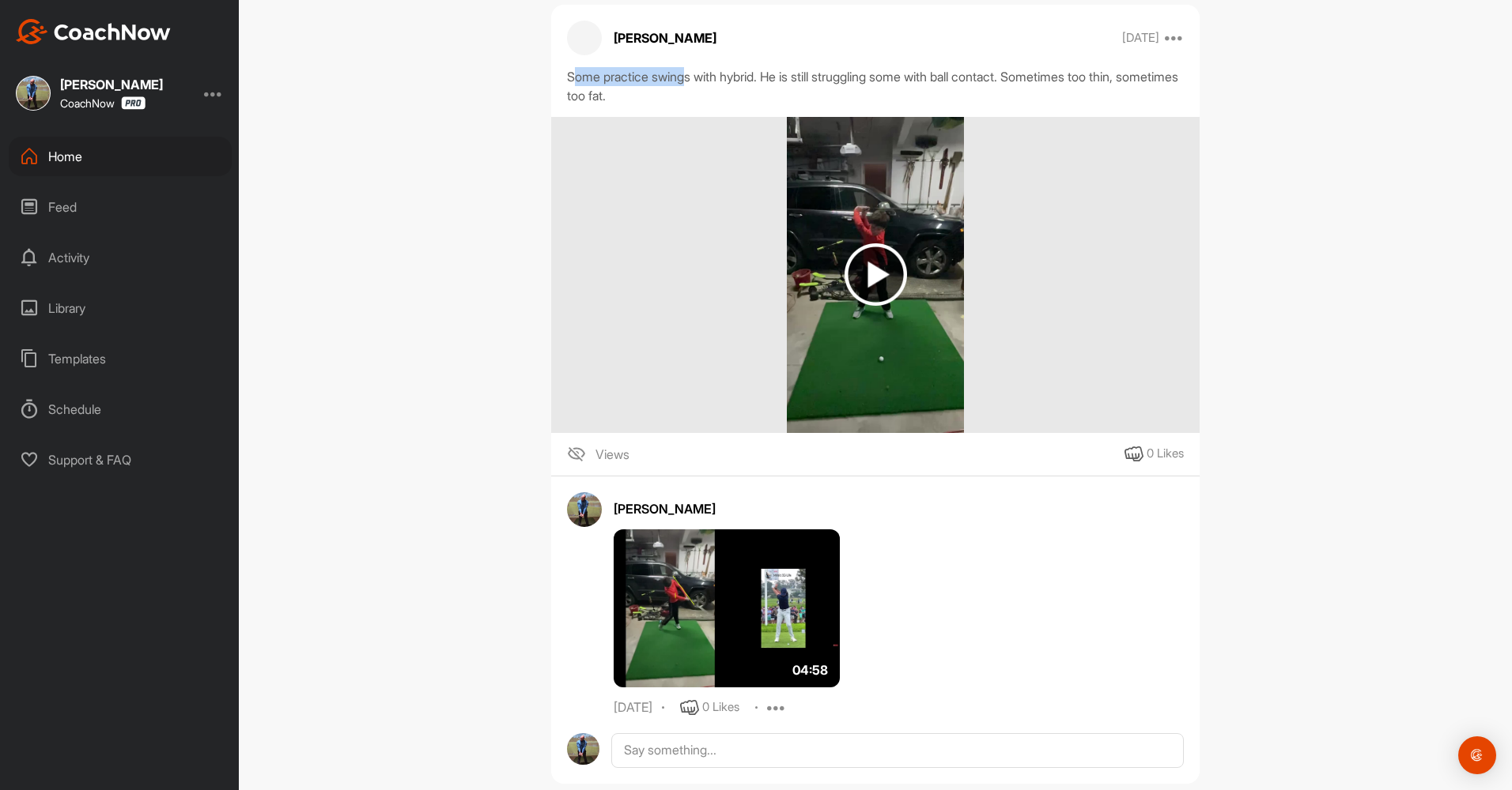
scroll to position [44928, 0]
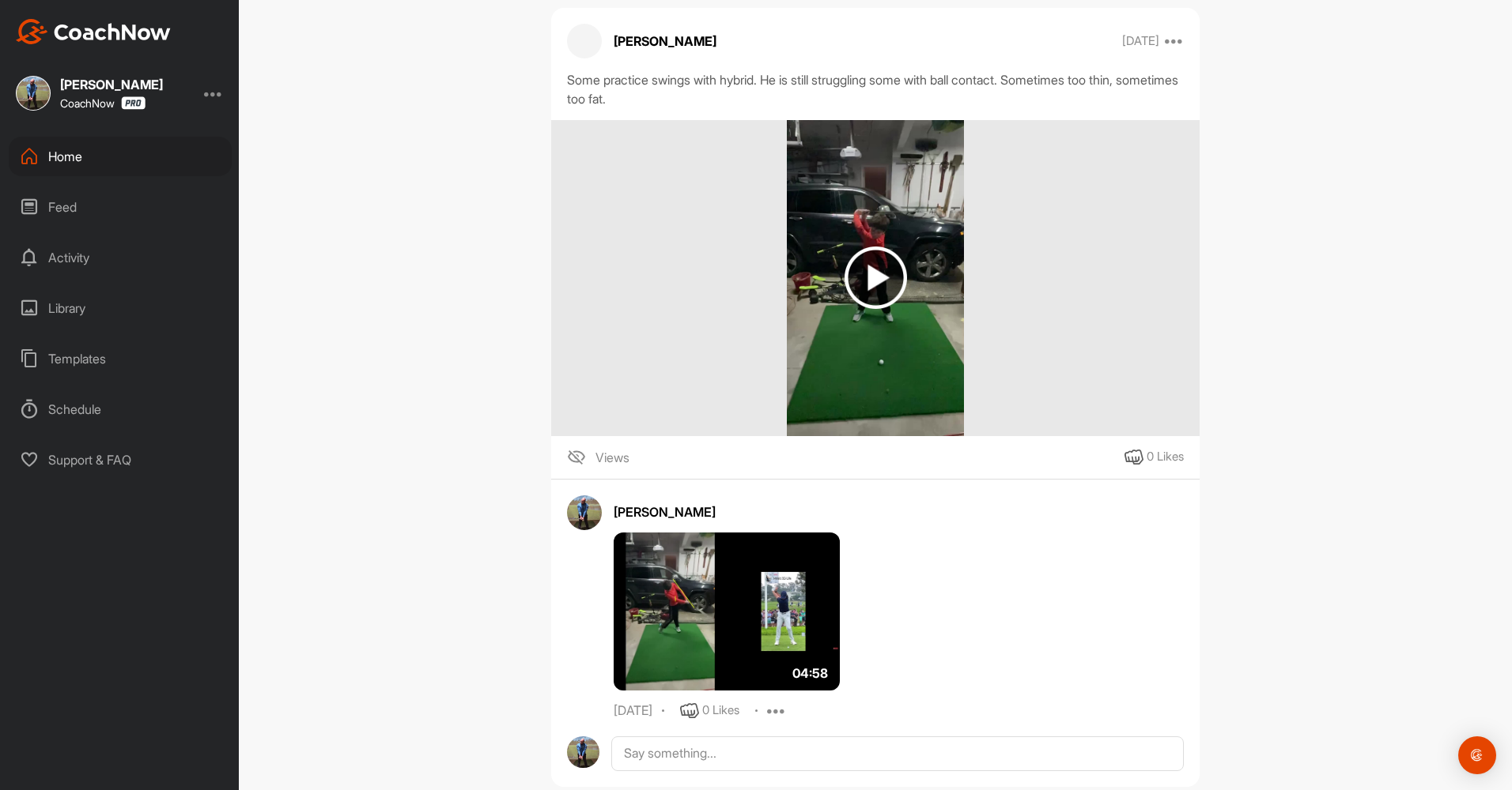
click at [1355, 271] on div "DA [PERSON_NAME] Golf Space Settings Your Notifications Timeline Schedule Membe…" at bounding box center [875, 395] width 1272 height 790
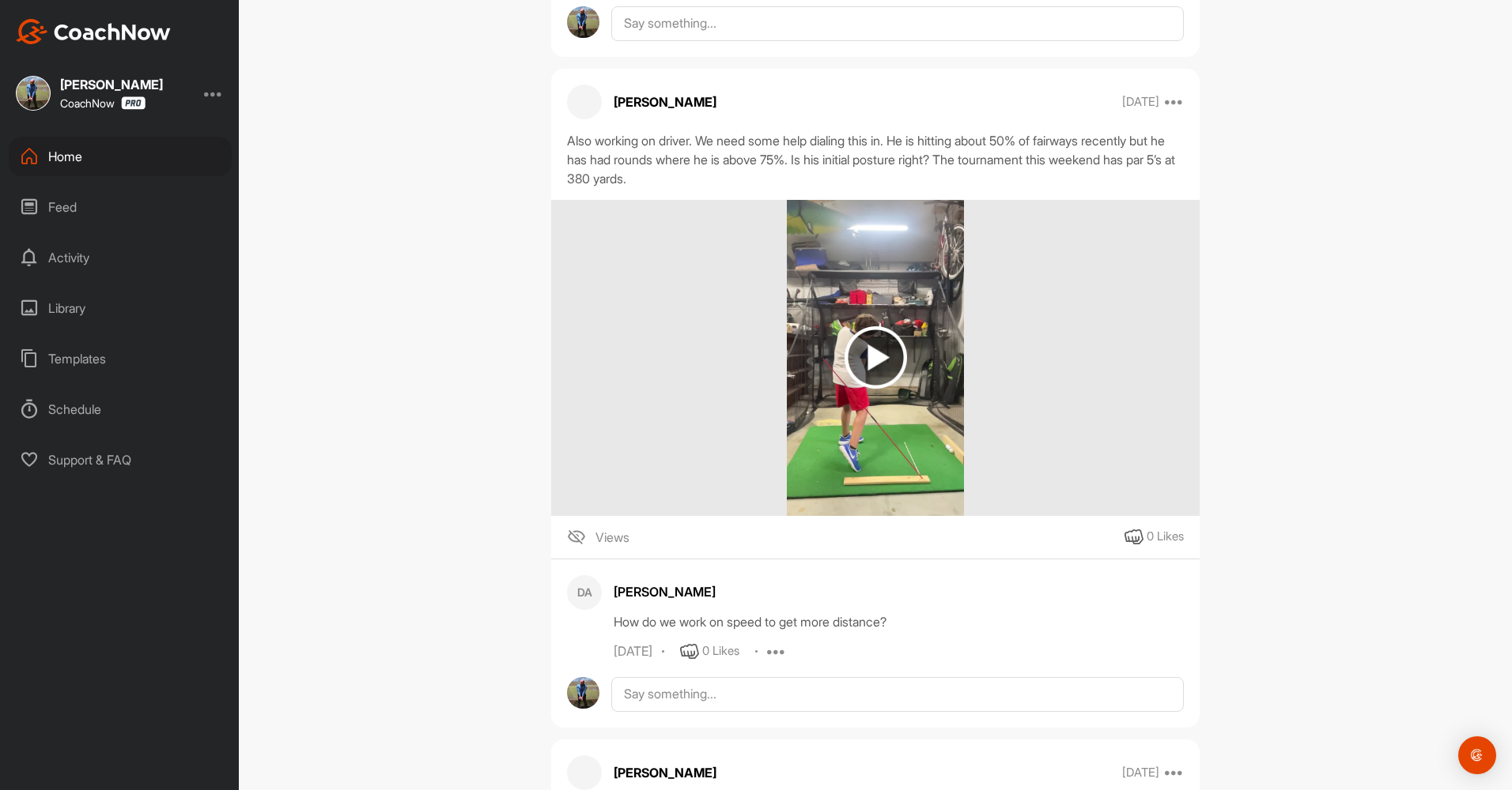
scroll to position [45639, 0]
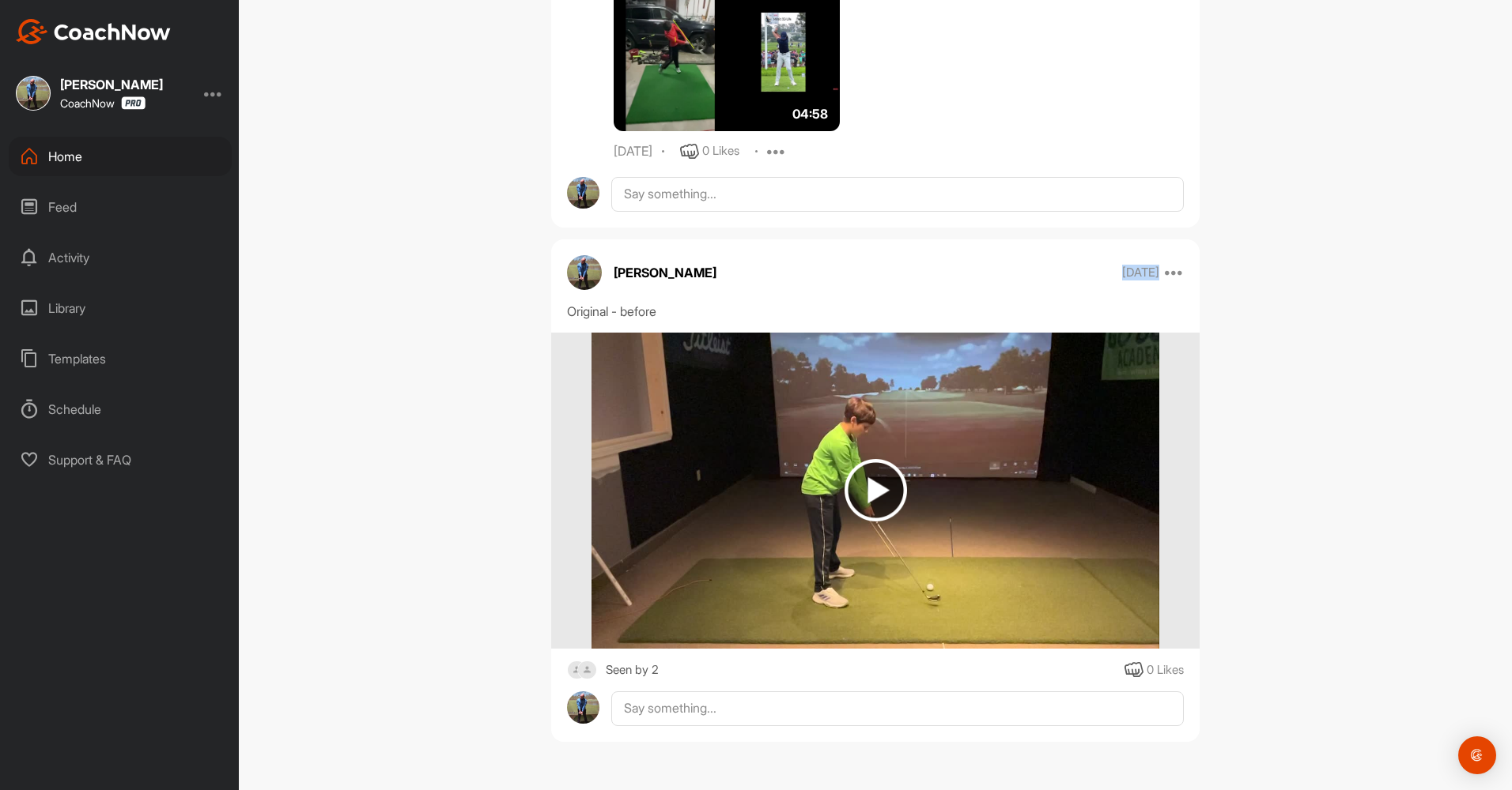
drag, startPoint x: 1079, startPoint y: 279, endPoint x: 1182, endPoint y: 278, distance: 103.0
click at [1182, 278] on div "[PERSON_NAME] [DATE] Move to ... Copy to ... Edit Edit Tags Pin to top Delete" at bounding box center [875, 272] width 648 height 35
drag, startPoint x: 1182, startPoint y: 278, endPoint x: 1396, endPoint y: 495, distance: 304.8
click at [1396, 495] on div "DA [PERSON_NAME] Golf Space Settings Your Notifications Timeline Schedule Membe…" at bounding box center [875, 395] width 1272 height 790
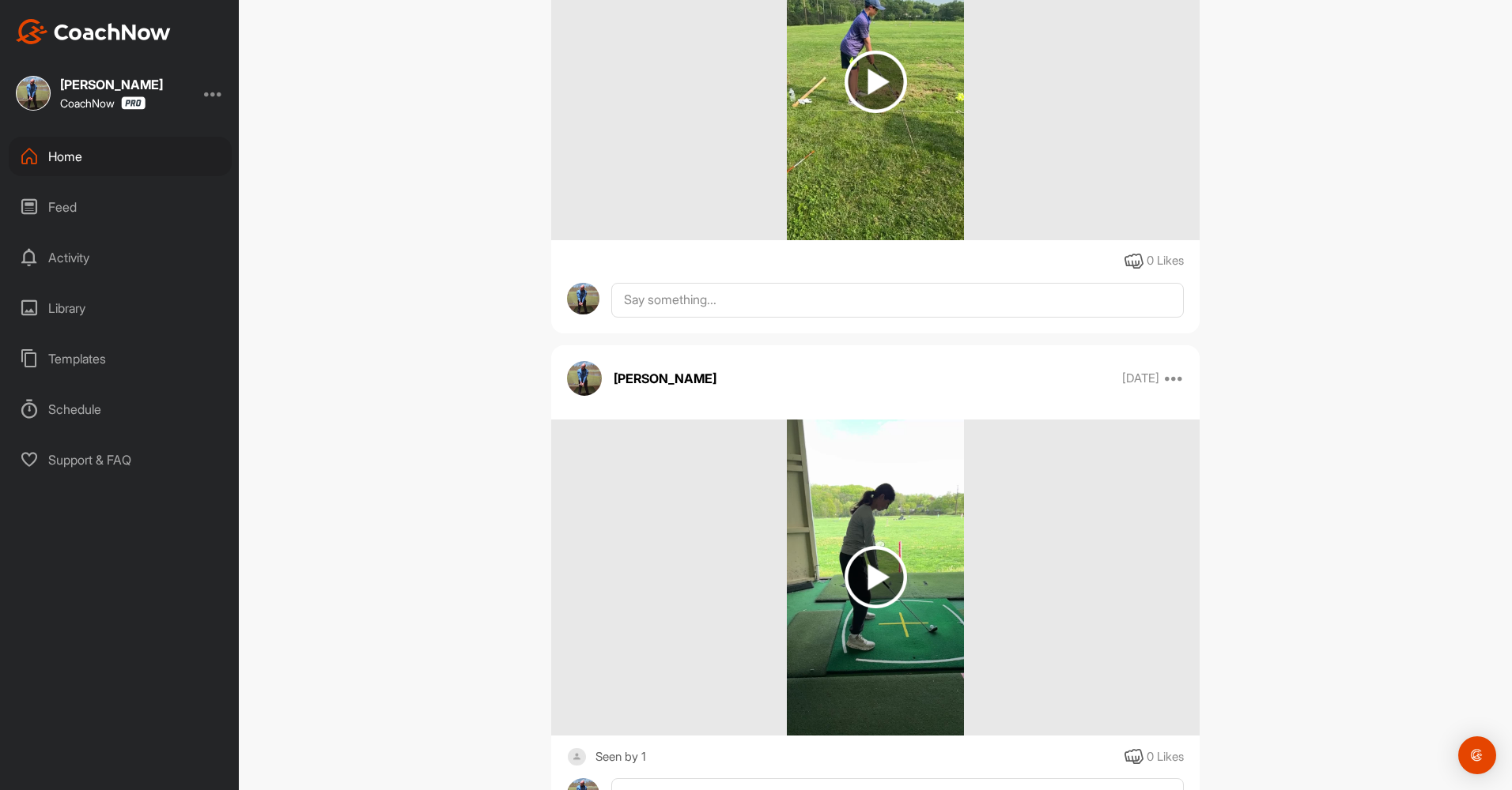
scroll to position [2387, 0]
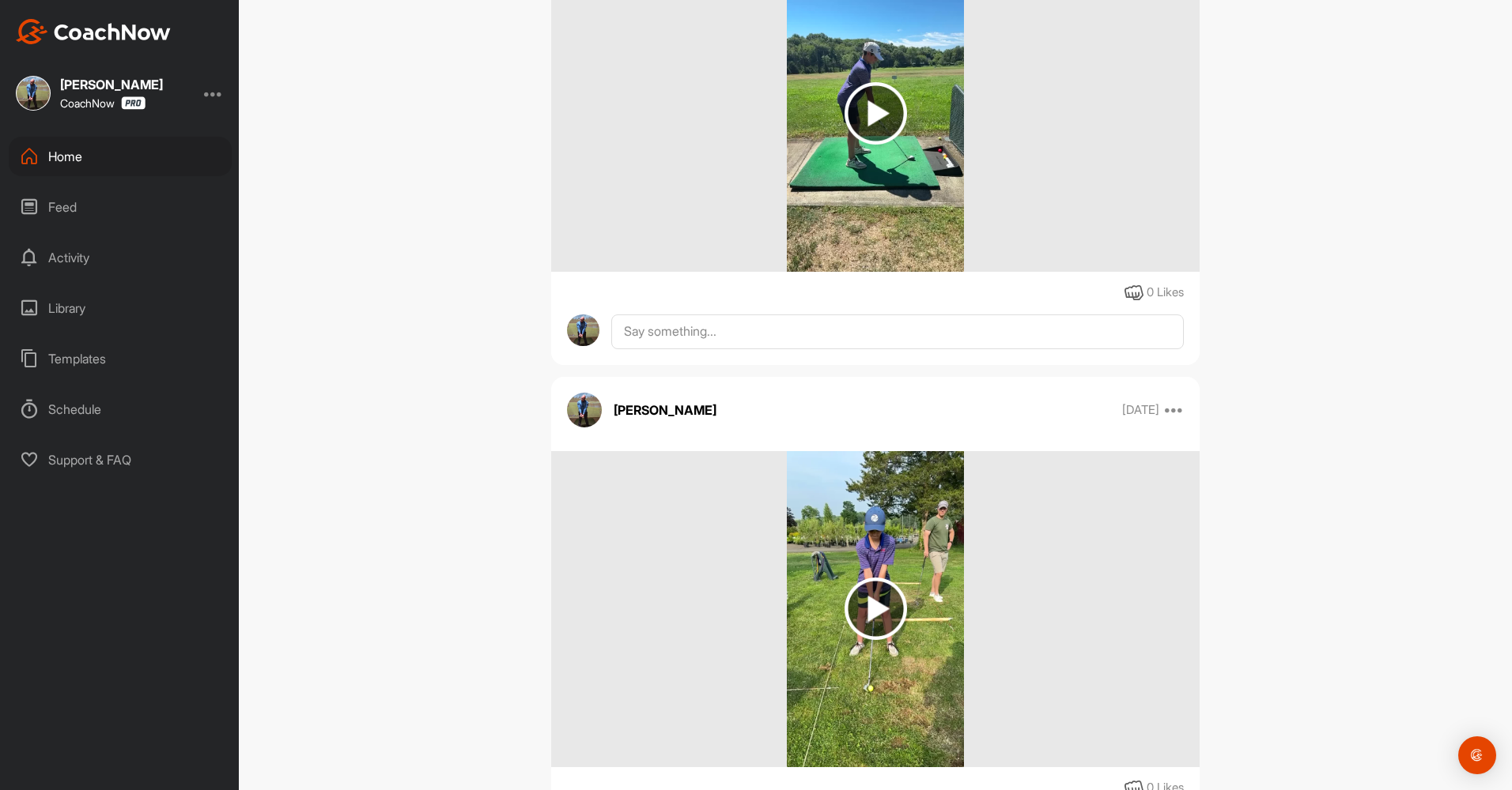
drag, startPoint x: 1497, startPoint y: 60, endPoint x: 1404, endPoint y: 46, distance: 94.0
click at [1391, 40] on div "DA [PERSON_NAME] Golf Space Settings Your Notifications Timeline Schedule Membe…" at bounding box center [875, 395] width 1272 height 790
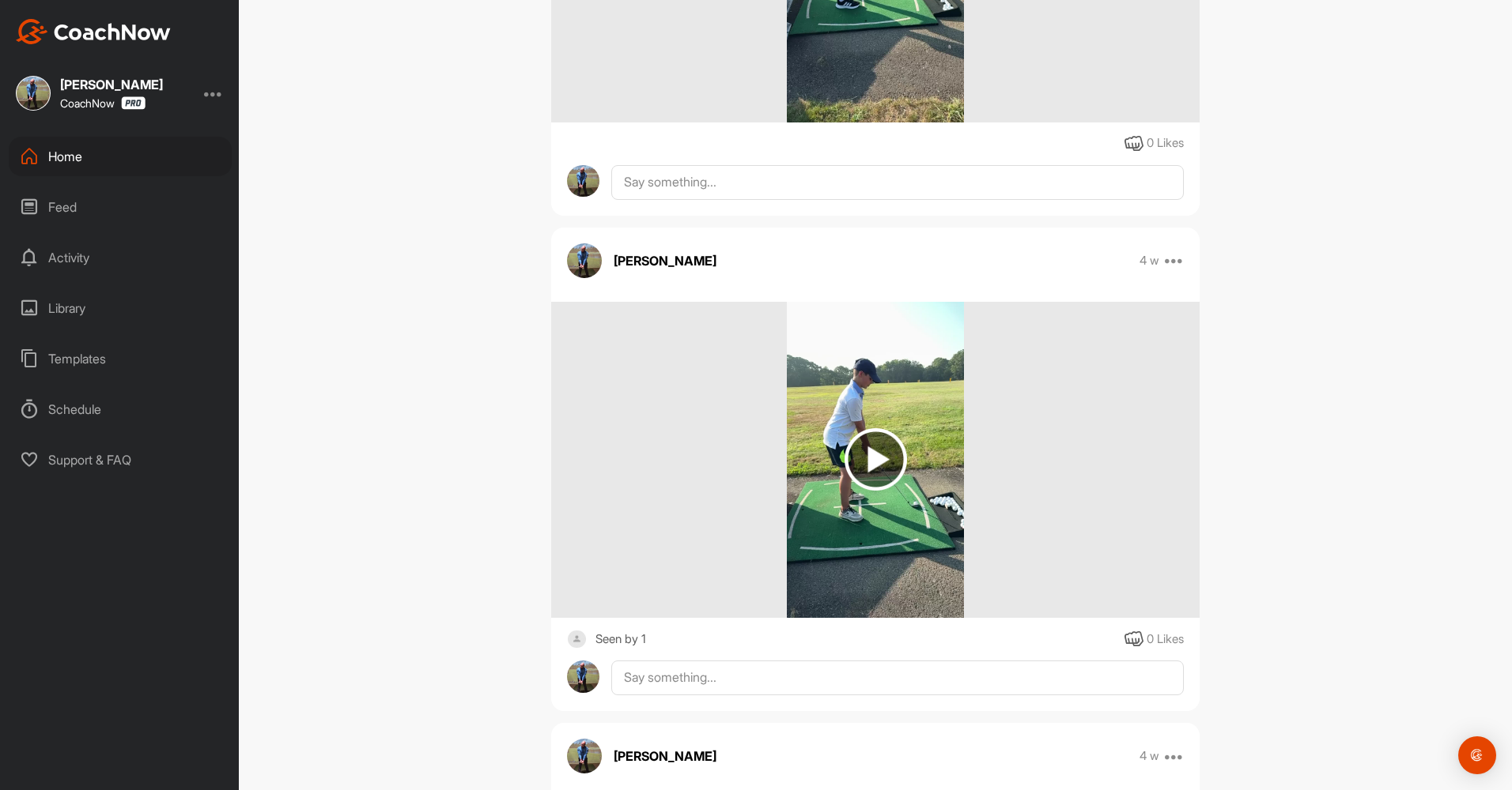
scroll to position [711, 0]
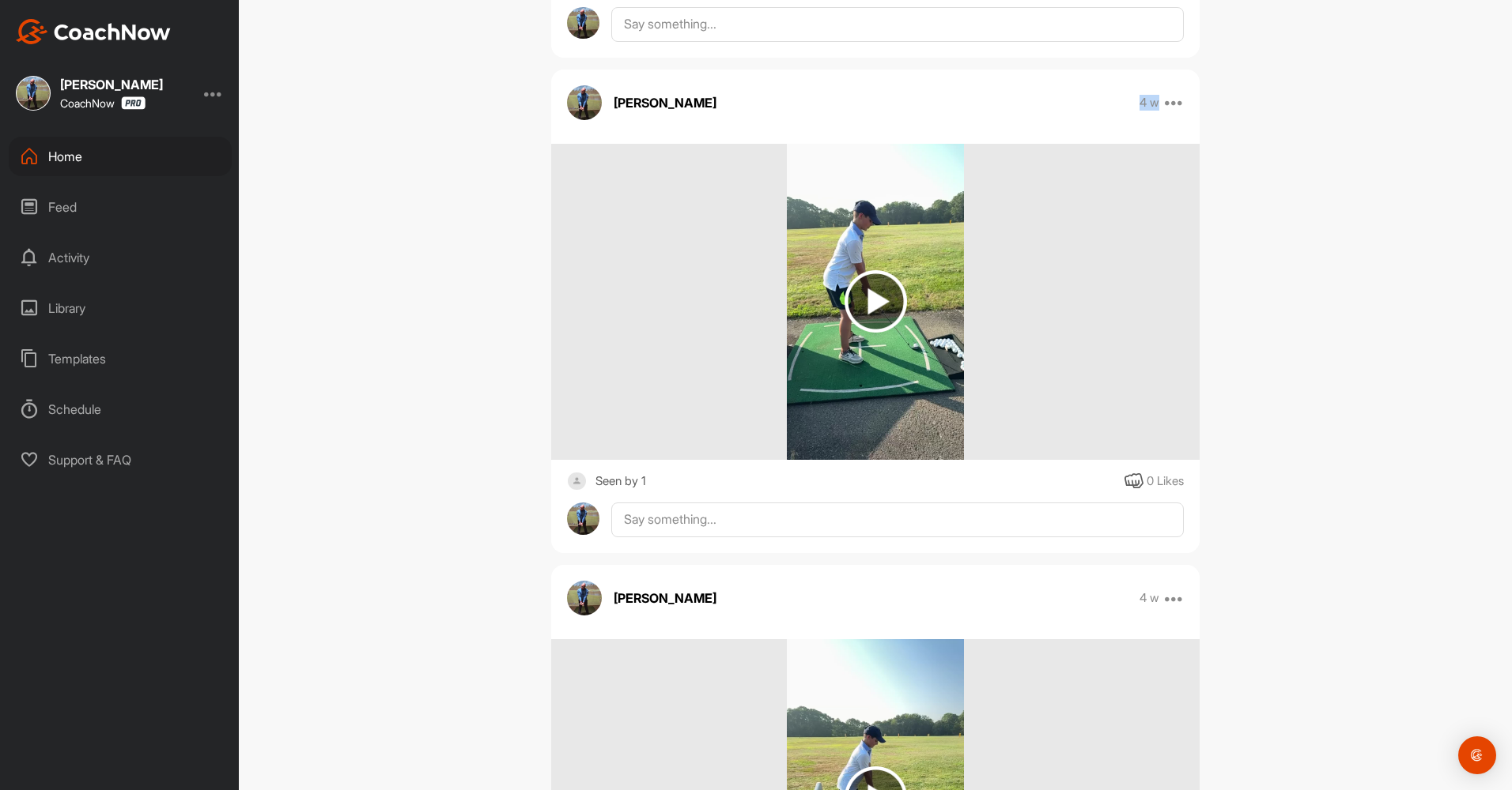
drag, startPoint x: 1136, startPoint y: 98, endPoint x: 1156, endPoint y: 120, distance: 29.7
click at [1156, 120] on div "[PERSON_NAME] 4 w Move to ... Copy to ... Edit Edit Tags Pin to top Delete" at bounding box center [875, 103] width 648 height 35
drag, startPoint x: 1156, startPoint y: 120, endPoint x: 1242, endPoint y: 143, distance: 89.0
click at [1242, 143] on div "DA [PERSON_NAME] Golf Space Settings Your Notifications Timeline Schedule Membe…" at bounding box center [875, 395] width 1272 height 790
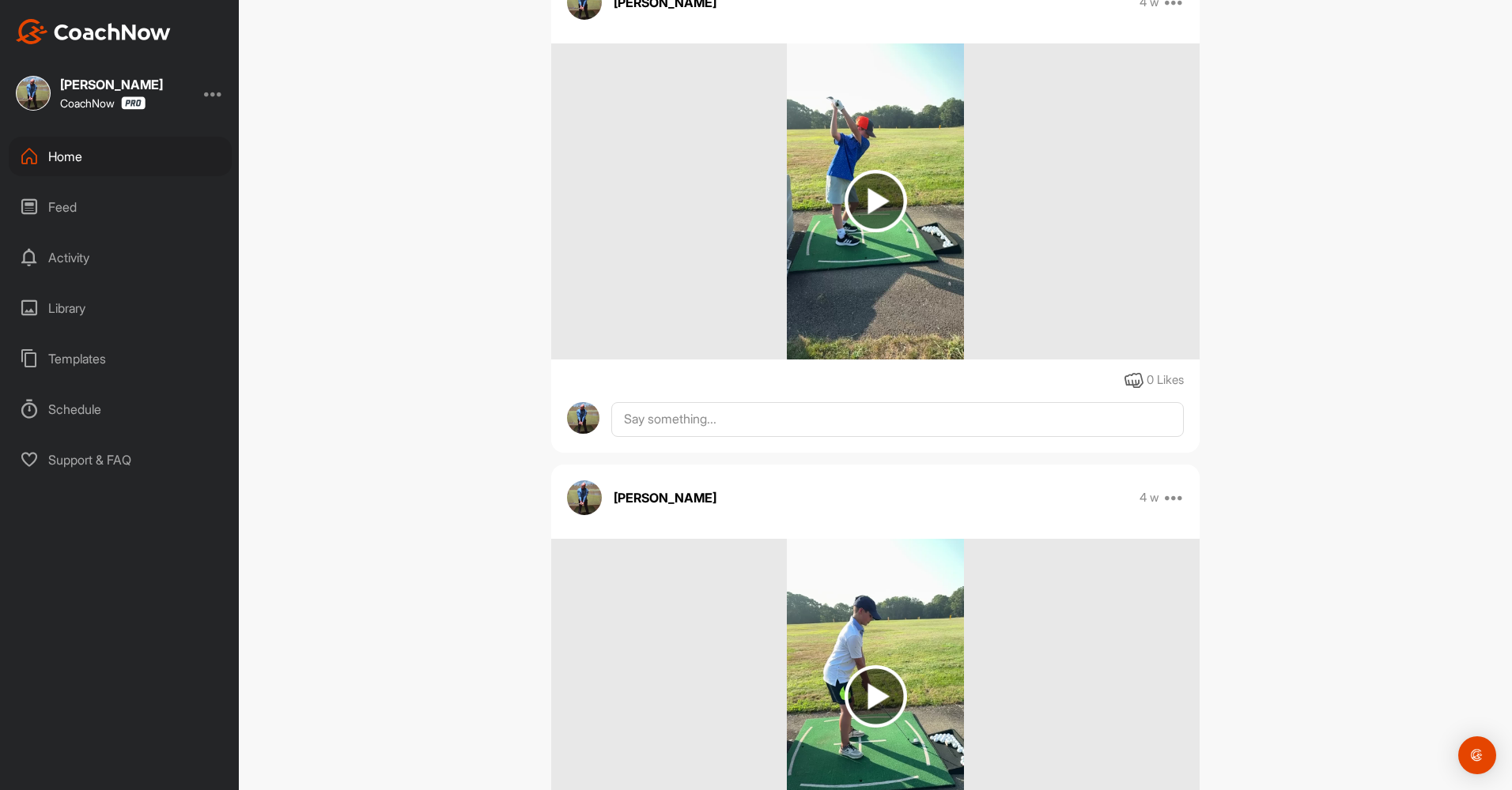
scroll to position [0, 0]
